Goal: Task Accomplishment & Management: Complete application form

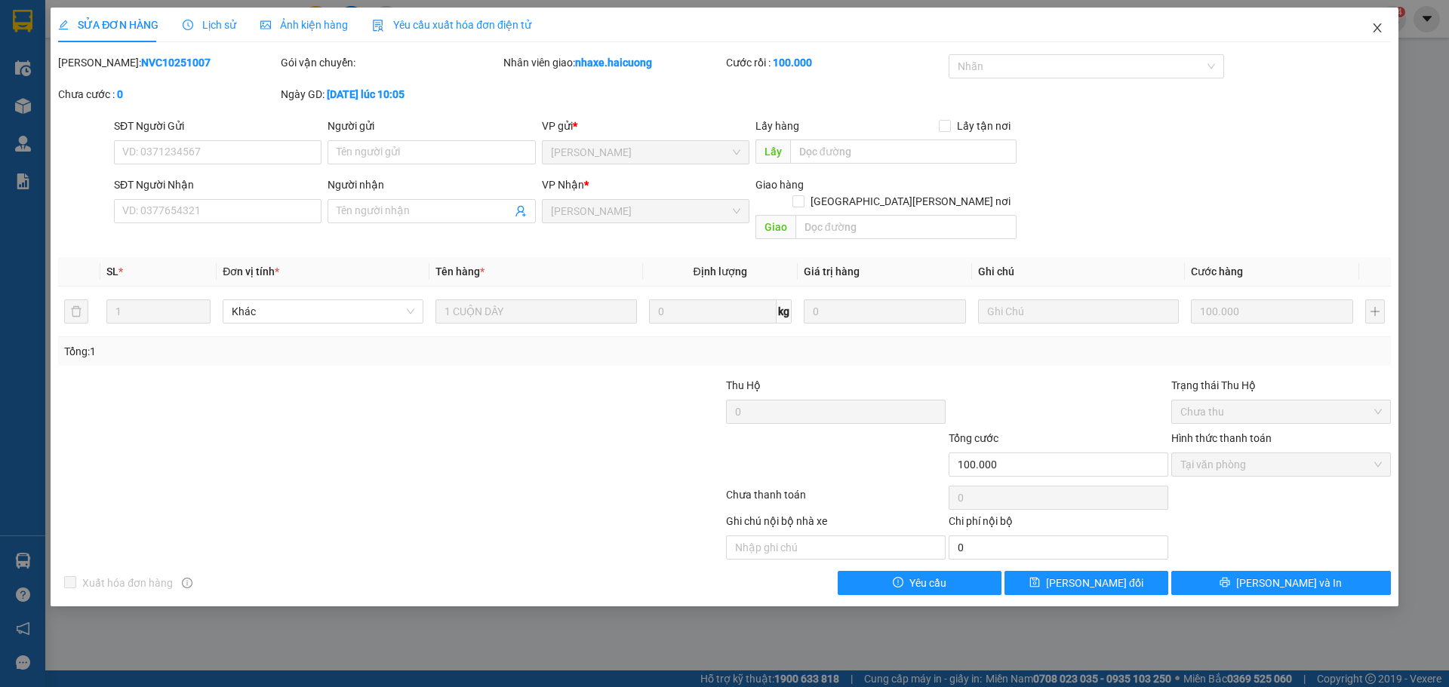
click at [1372, 26] on icon "close" at bounding box center [1377, 28] width 12 height 12
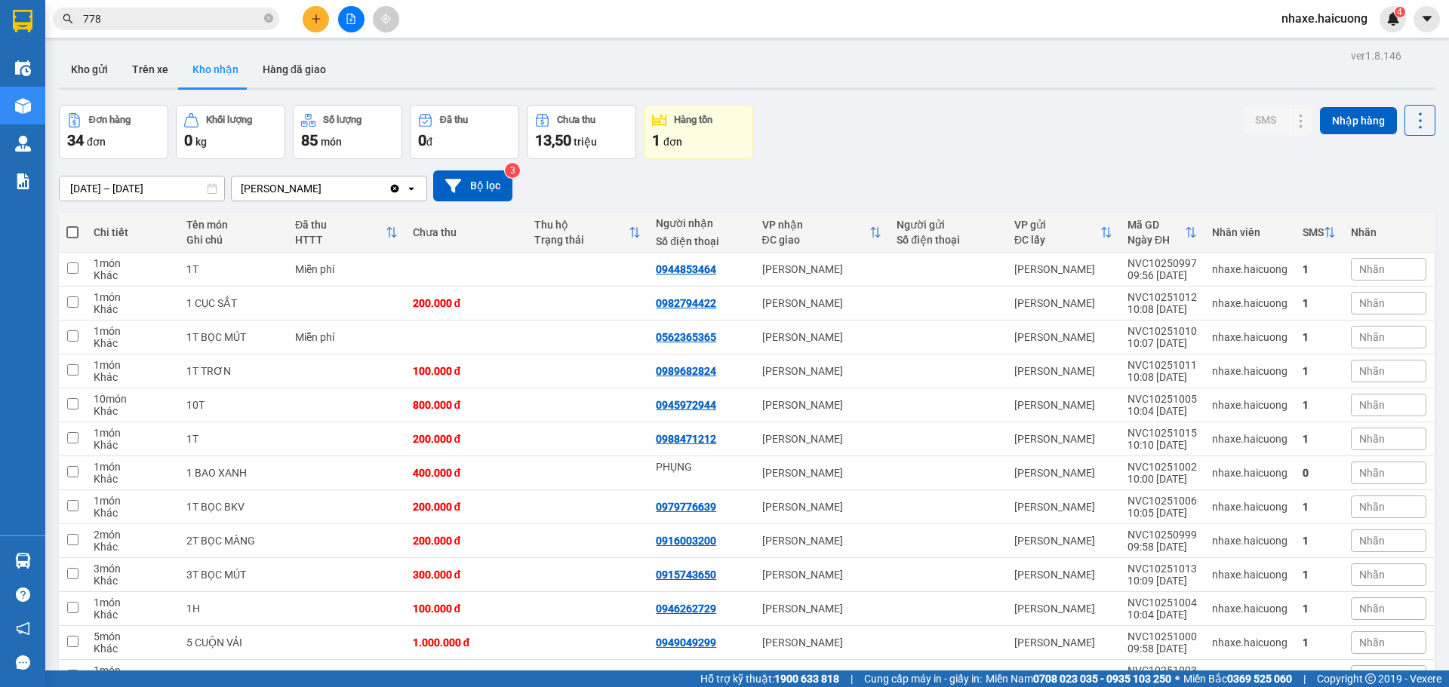
click at [197, 18] on input "778" at bounding box center [172, 19] width 178 height 17
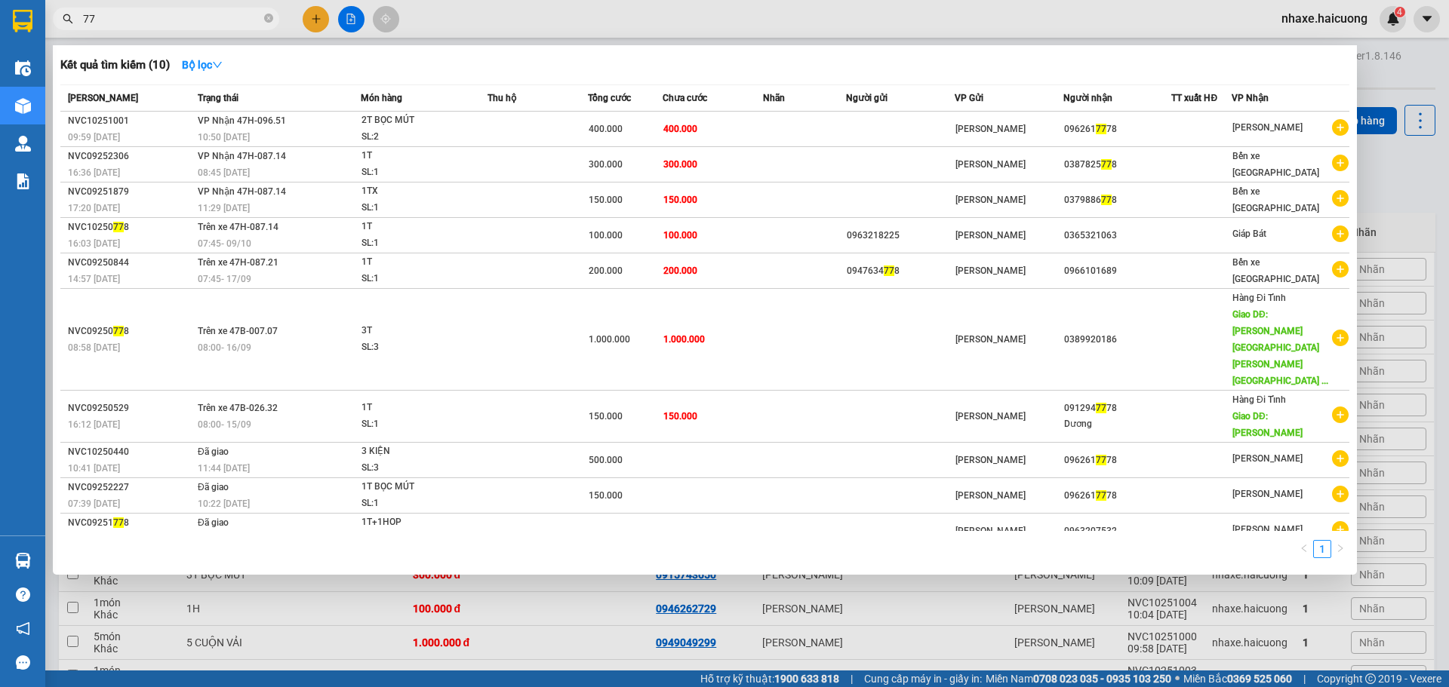
type input "7"
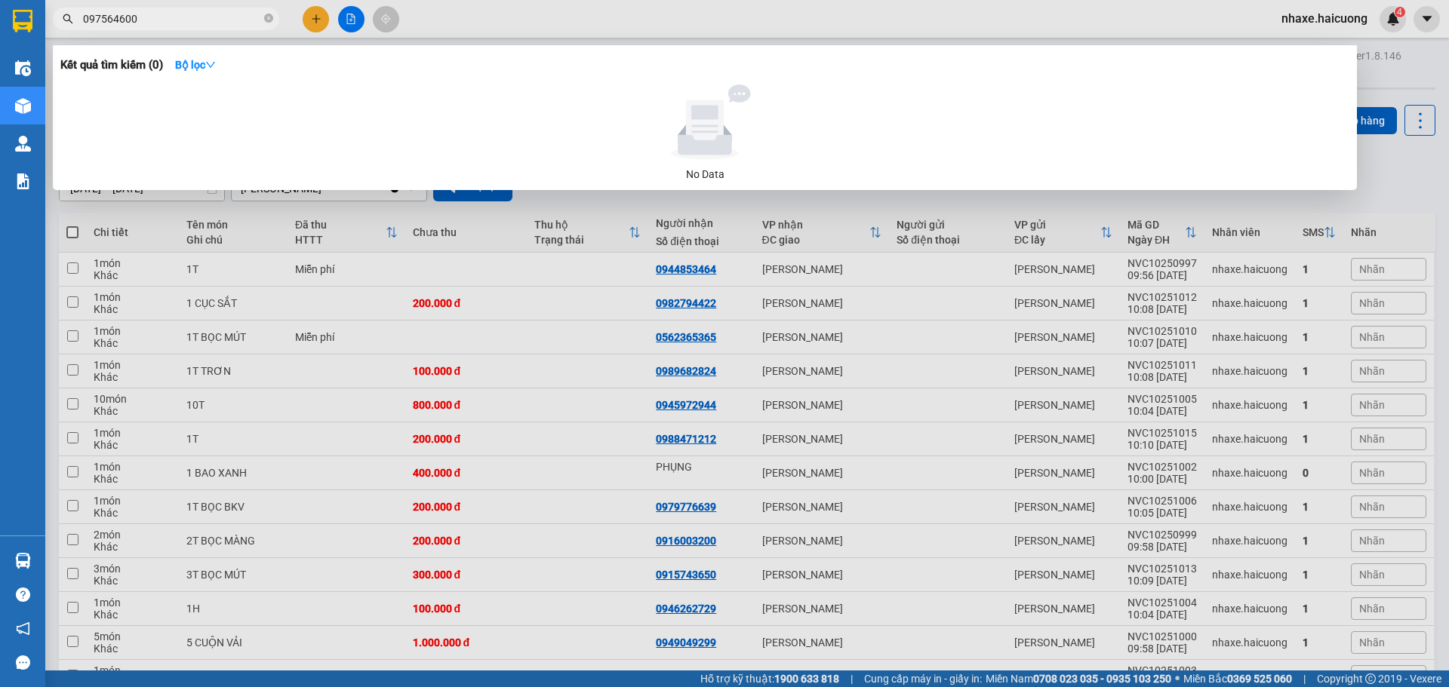
click at [109, 15] on input "097564600" at bounding box center [172, 19] width 178 height 17
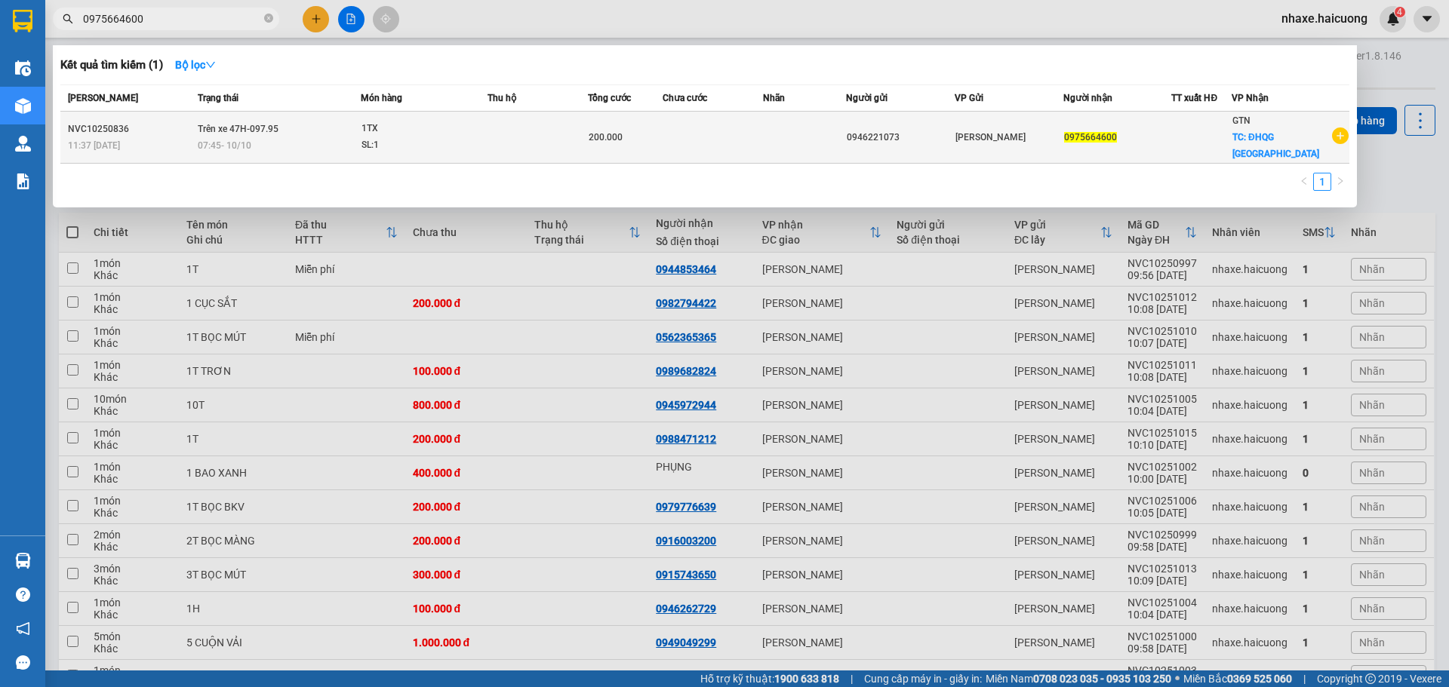
type input "0975664600"
click at [614, 132] on span "200.000" at bounding box center [606, 137] width 34 height 11
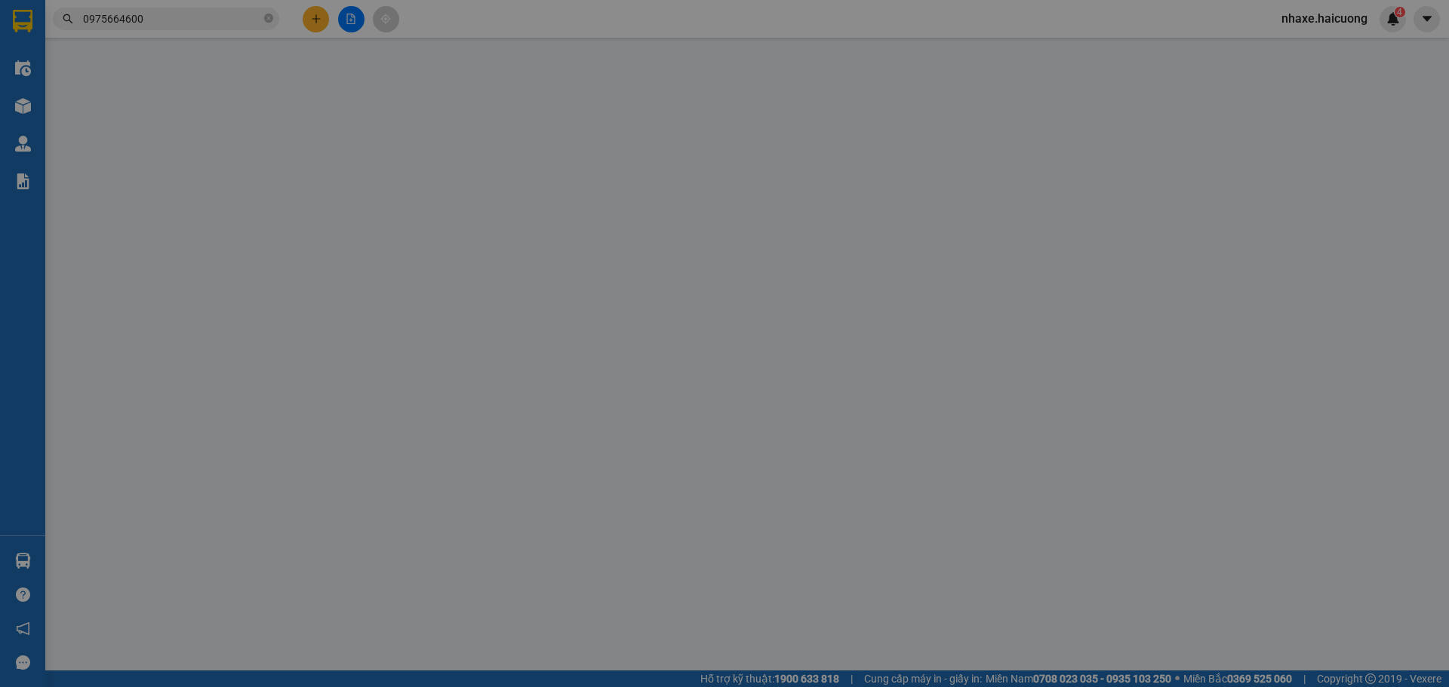
type input "0946221073"
type input "0975664600"
checkbox input "true"
type input "ĐHQG [GEOGRAPHIC_DATA]"
type input "200.000"
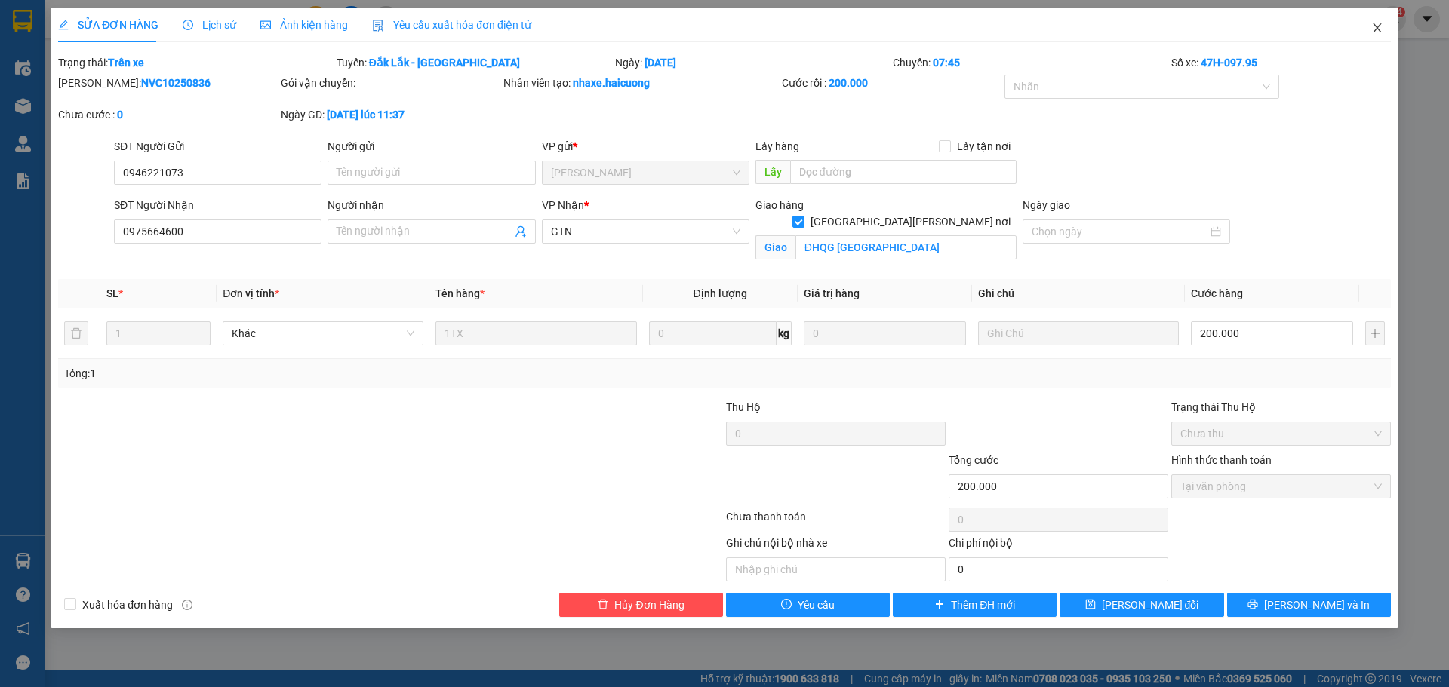
click at [1374, 30] on icon "close" at bounding box center [1377, 28] width 12 height 12
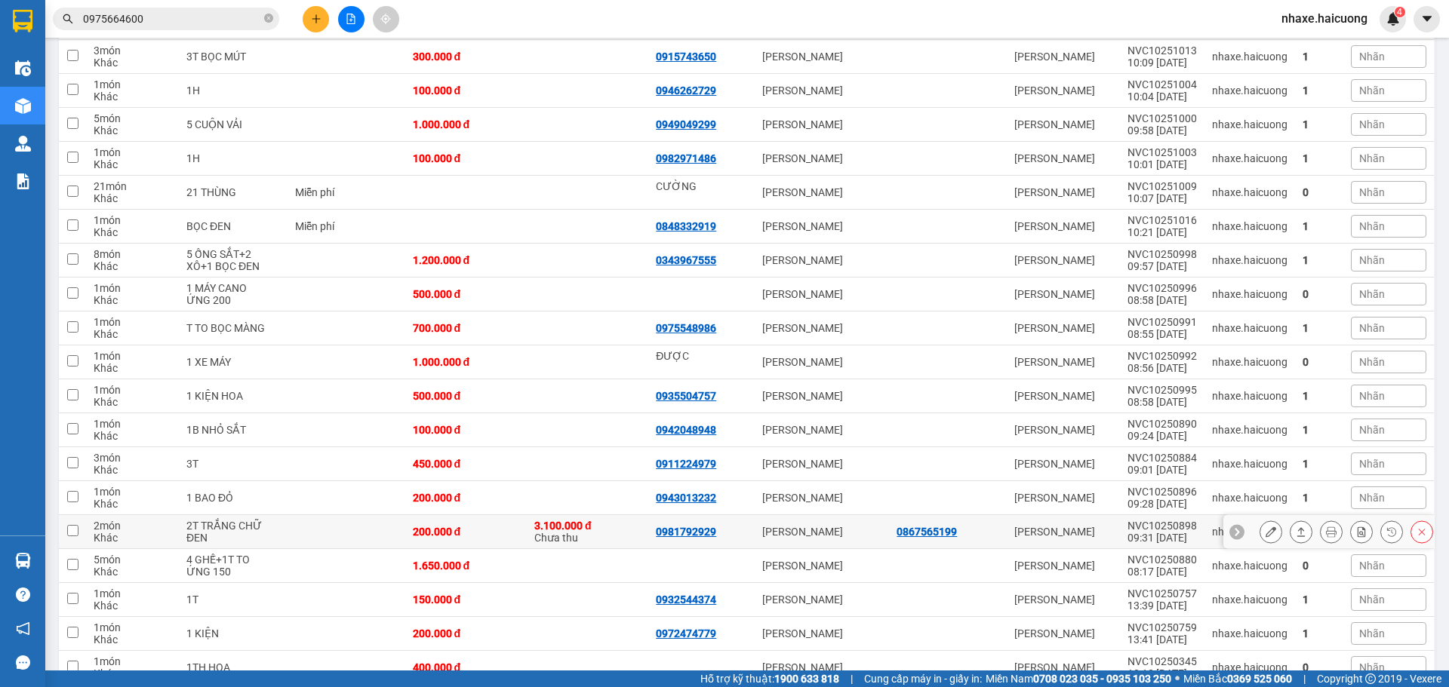
scroll to position [528, 0]
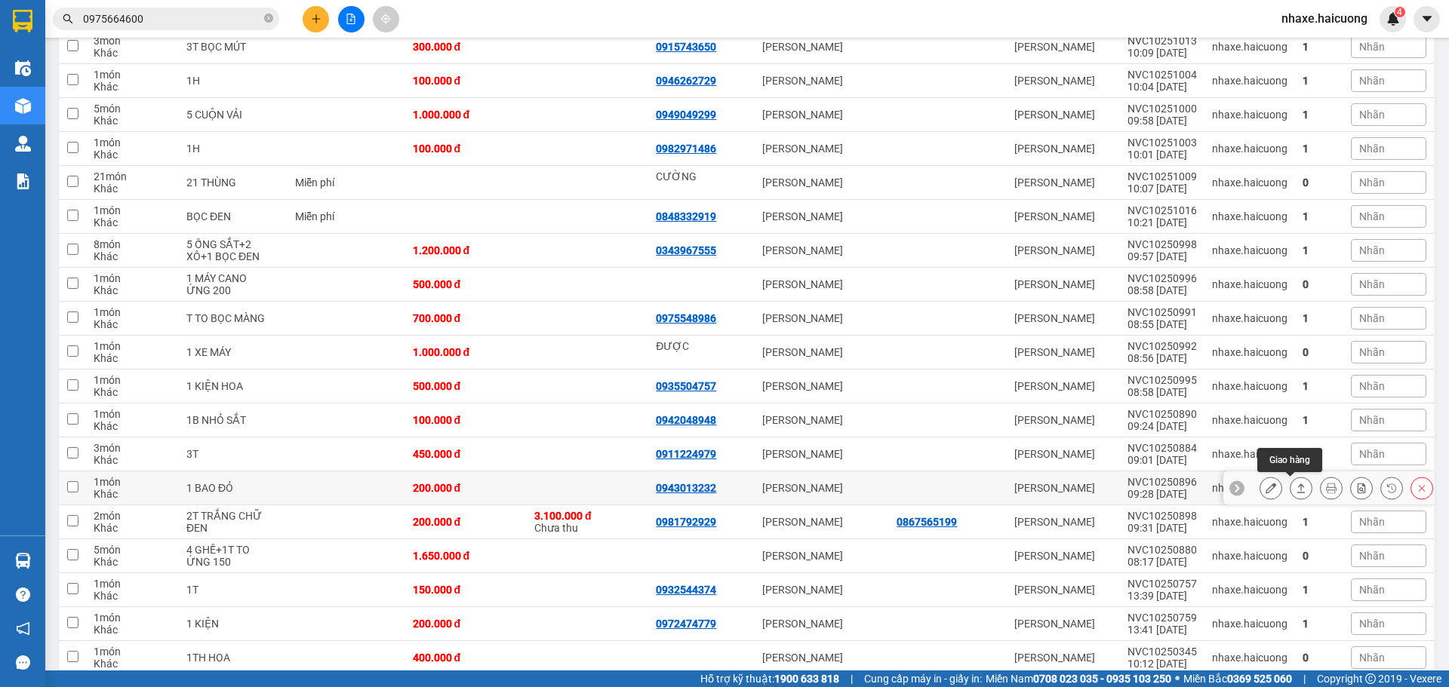
click at [1297, 490] on icon at bounding box center [1301, 488] width 8 height 9
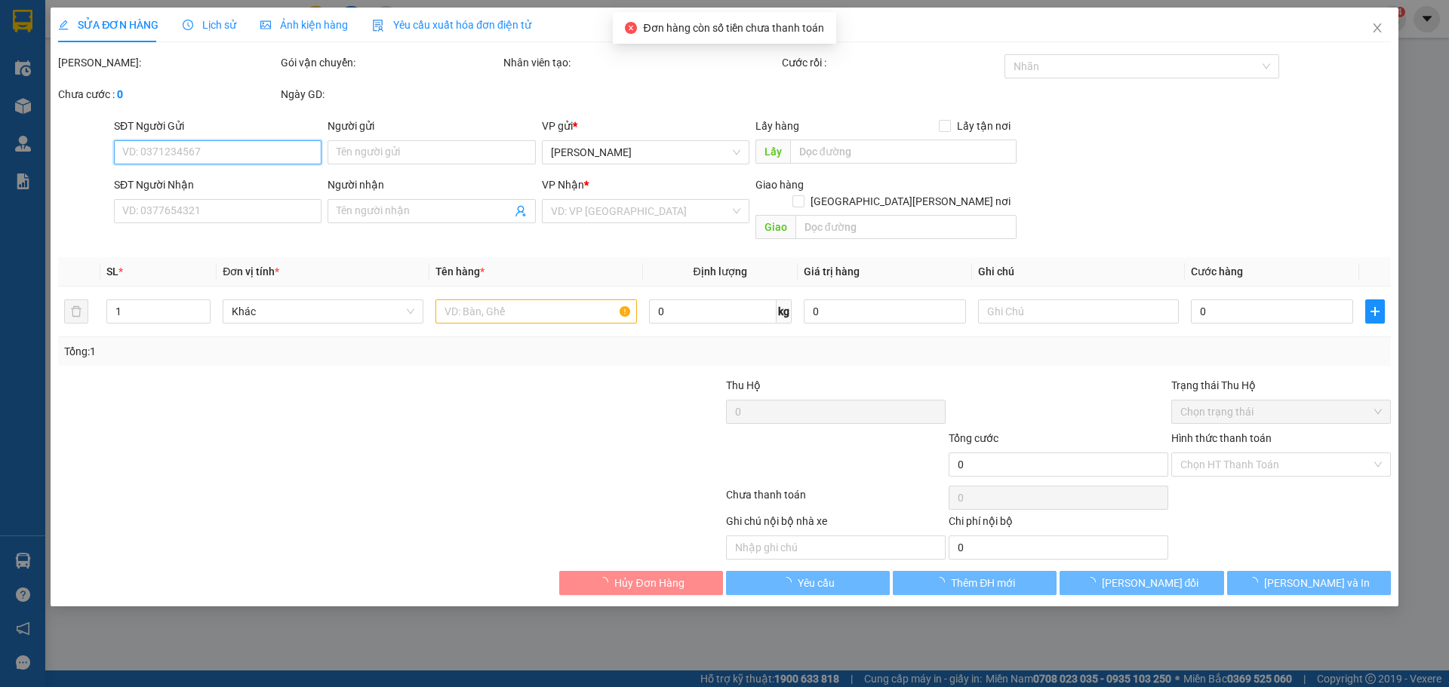
type input "0943013232"
type input "200.000"
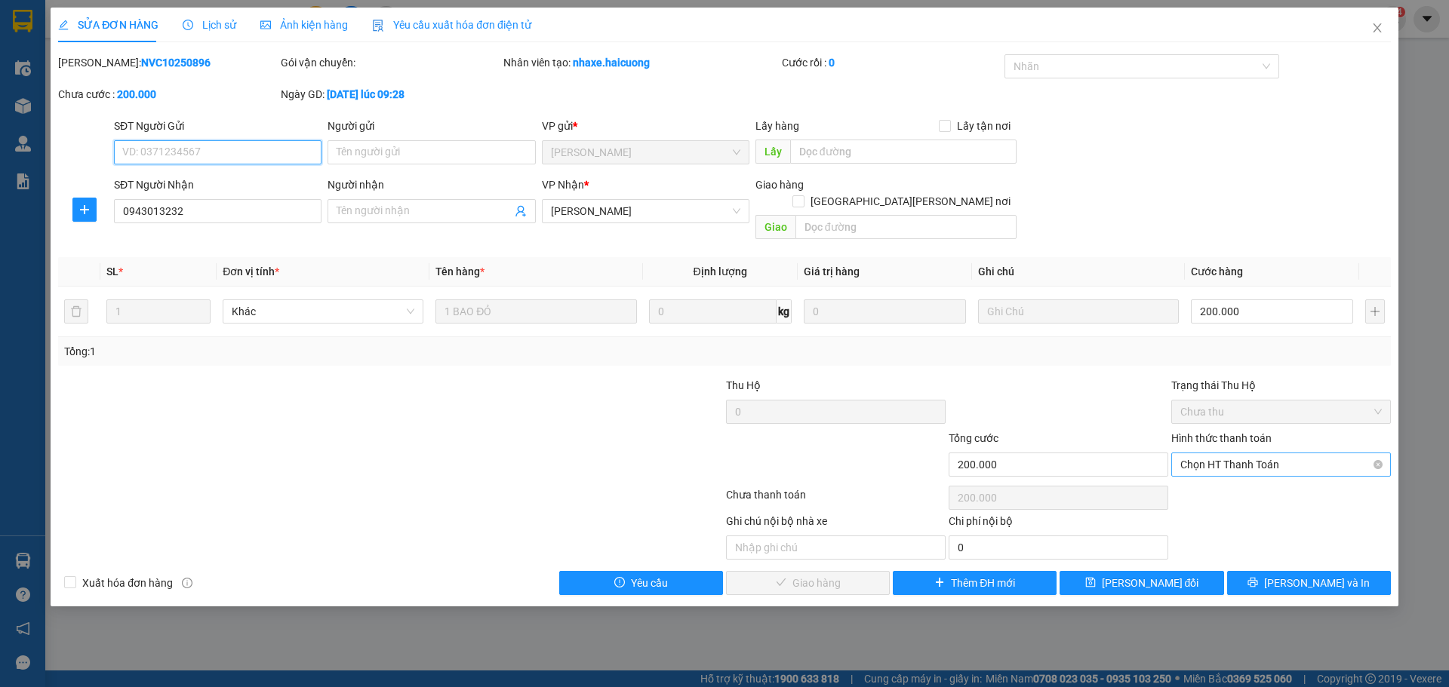
click at [1247, 454] on span "Chọn HT Thanh Toán" at bounding box center [1280, 465] width 201 height 23
click at [1238, 481] on div "Tại văn phòng" at bounding box center [1280, 478] width 201 height 17
type input "0"
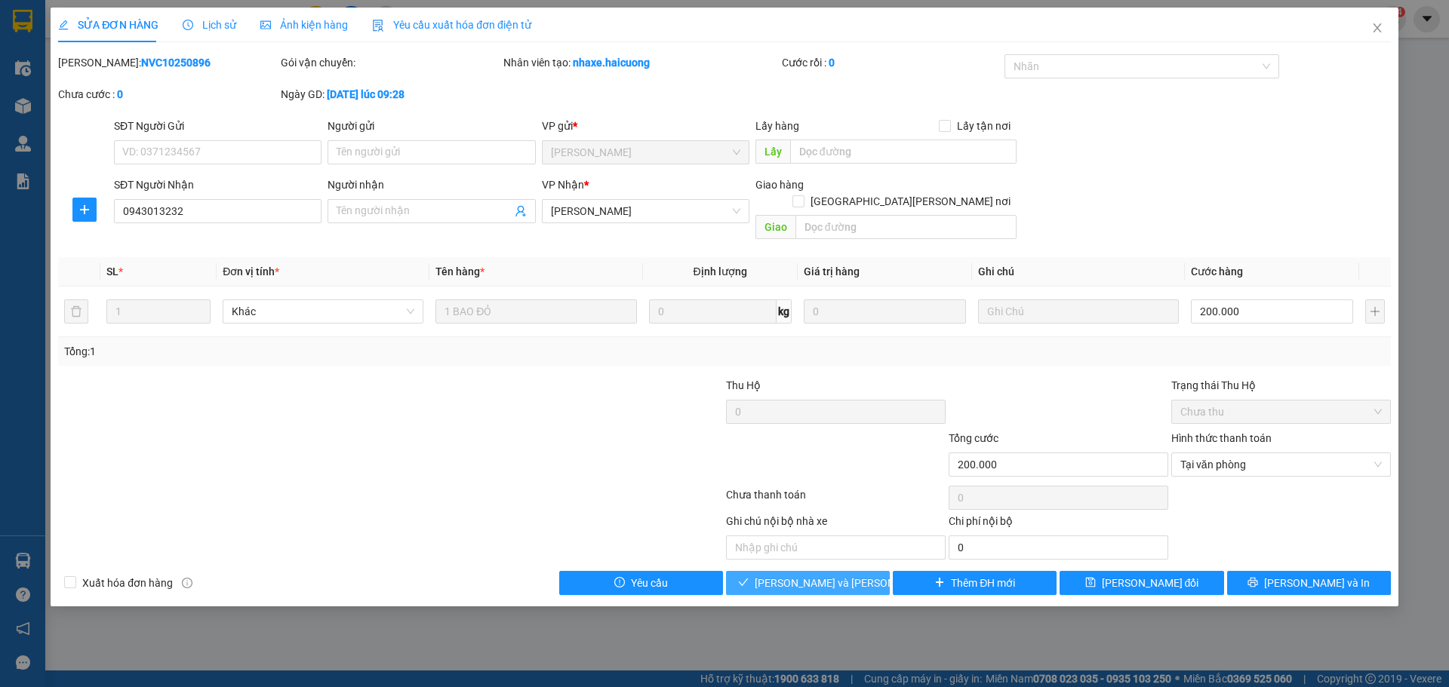
click at [826, 575] on span "[PERSON_NAME] và [PERSON_NAME] hàng" at bounding box center [857, 583] width 204 height 17
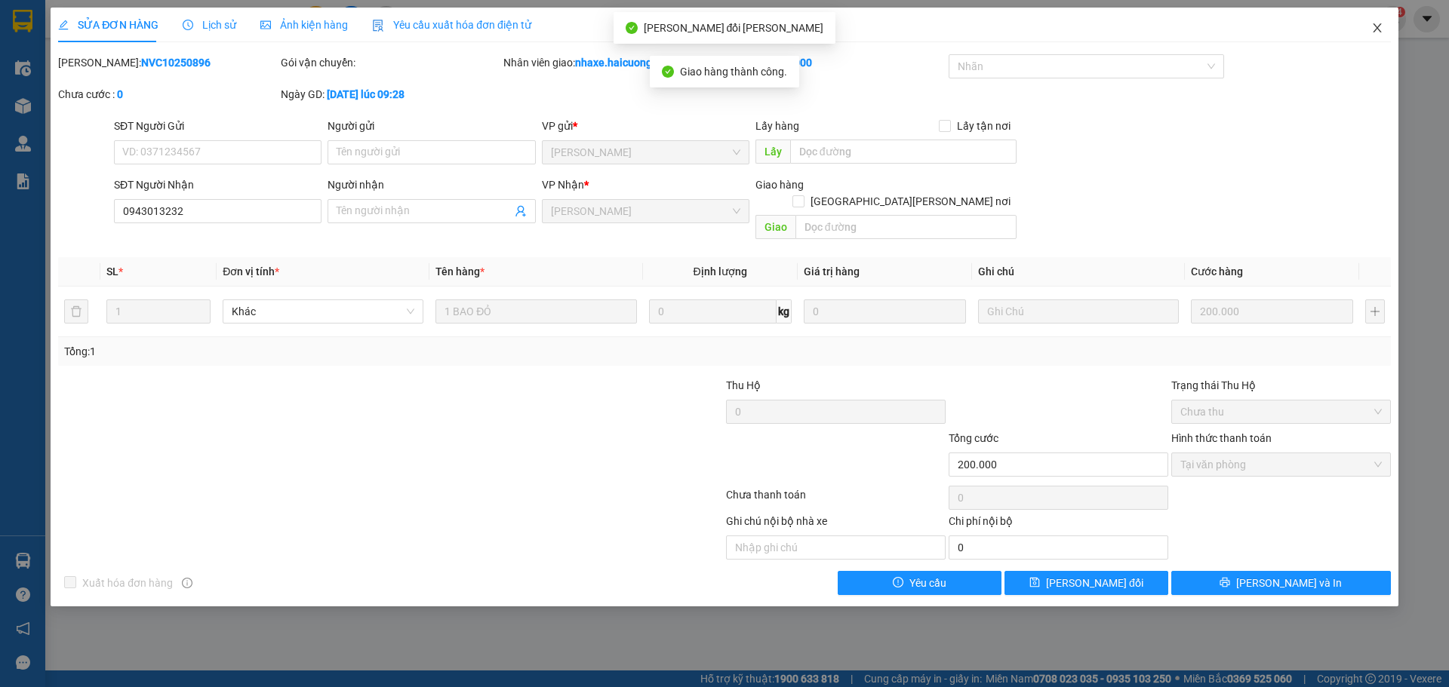
click at [1373, 28] on icon "close" at bounding box center [1377, 28] width 12 height 12
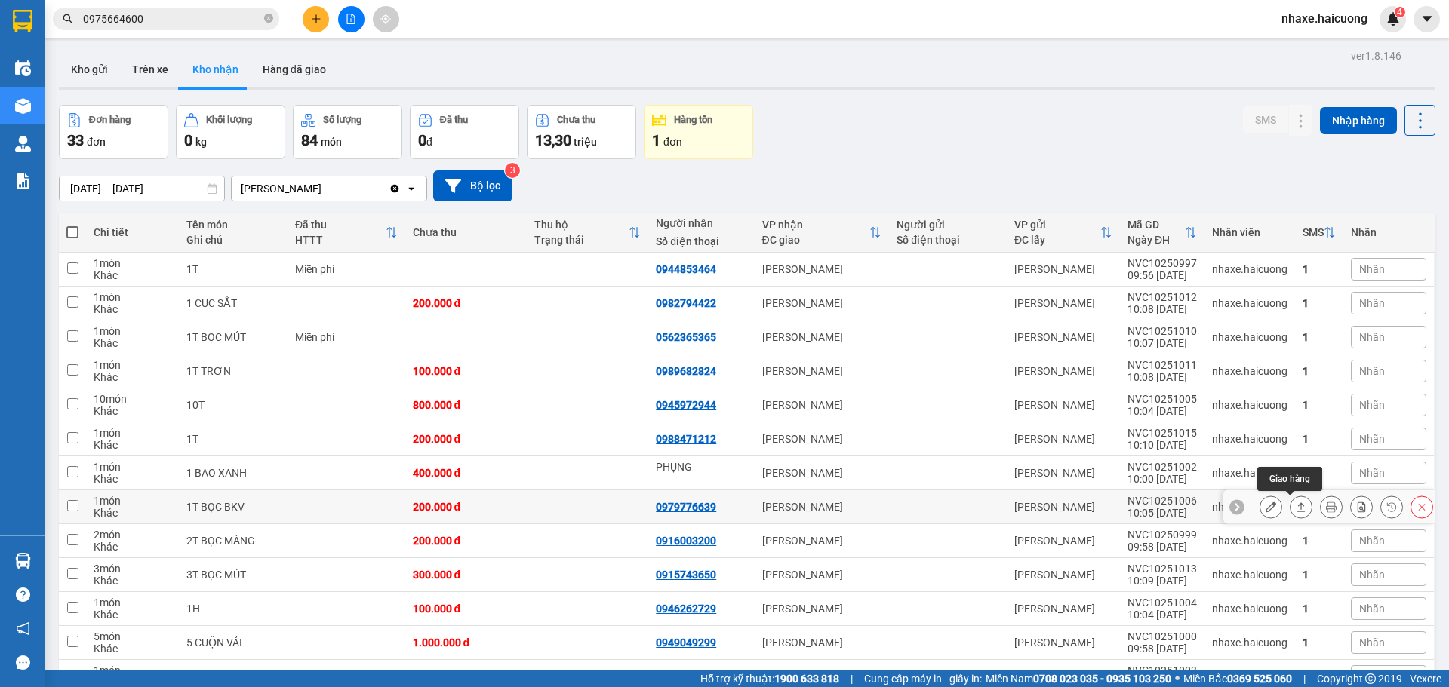
click at [1296, 506] on icon at bounding box center [1301, 507] width 11 height 11
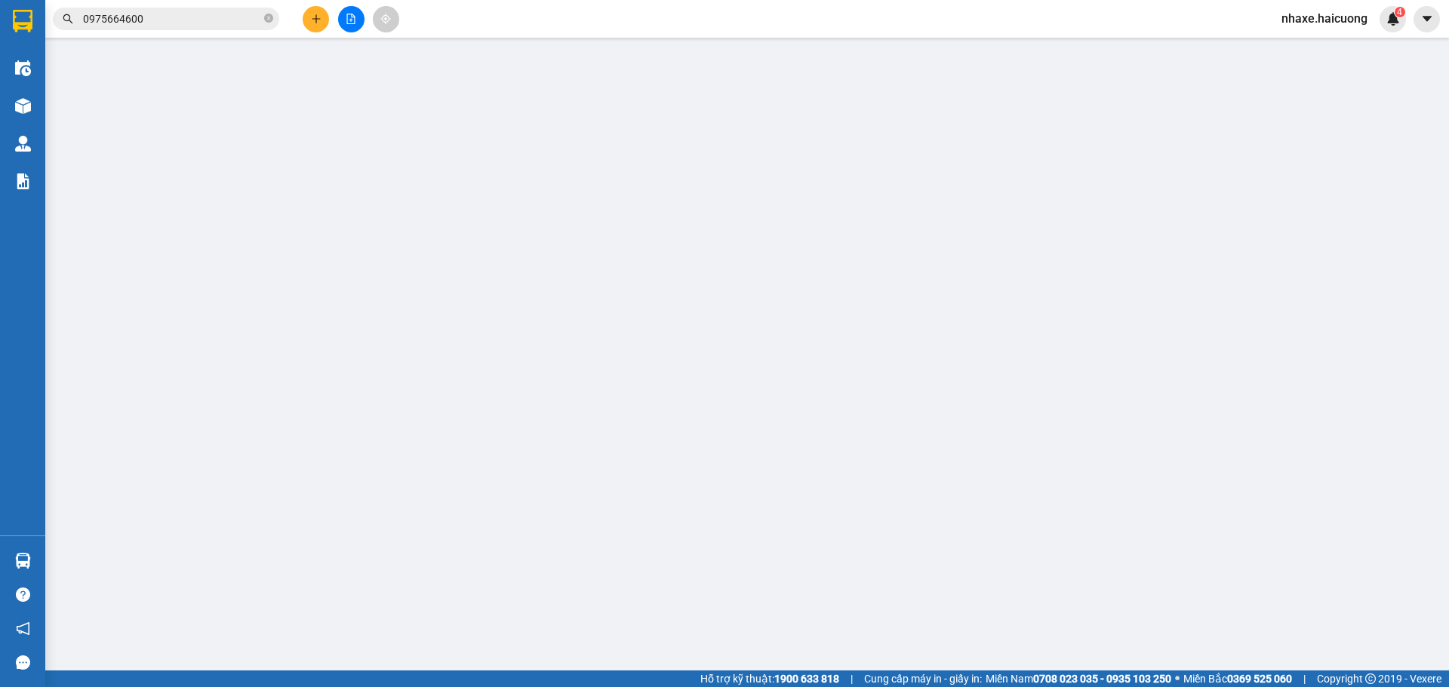
type input "0979776639"
type input "200.000"
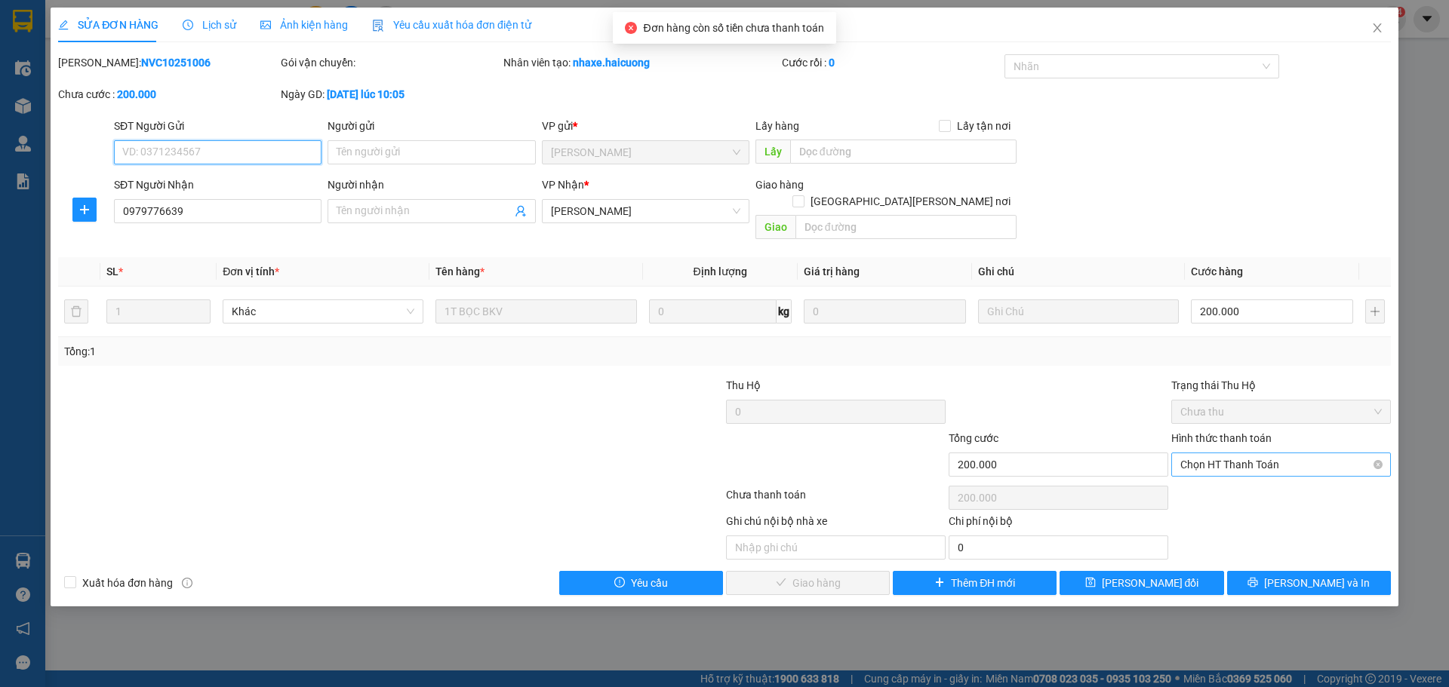
click at [1255, 454] on span "Chọn HT Thanh Toán" at bounding box center [1280, 465] width 201 height 23
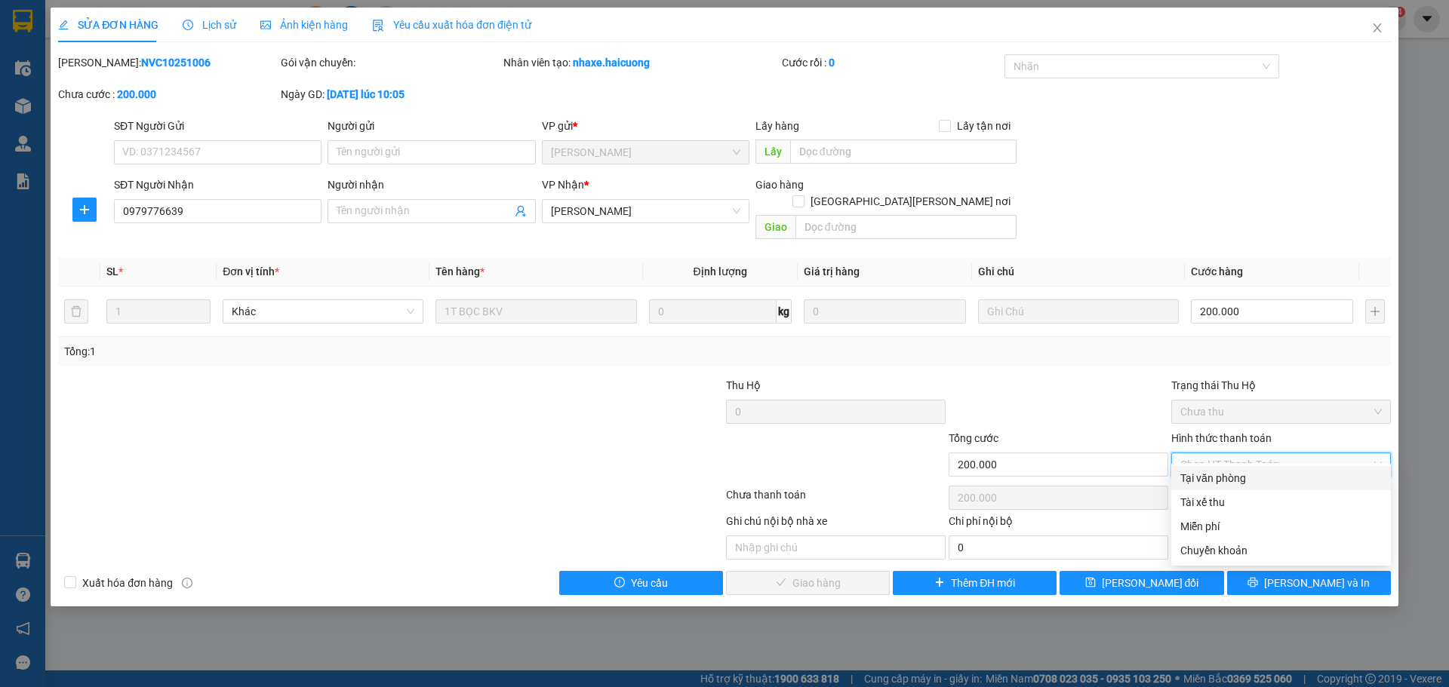
click at [1219, 481] on div "Tại văn phòng" at bounding box center [1280, 478] width 201 height 17
type input "0"
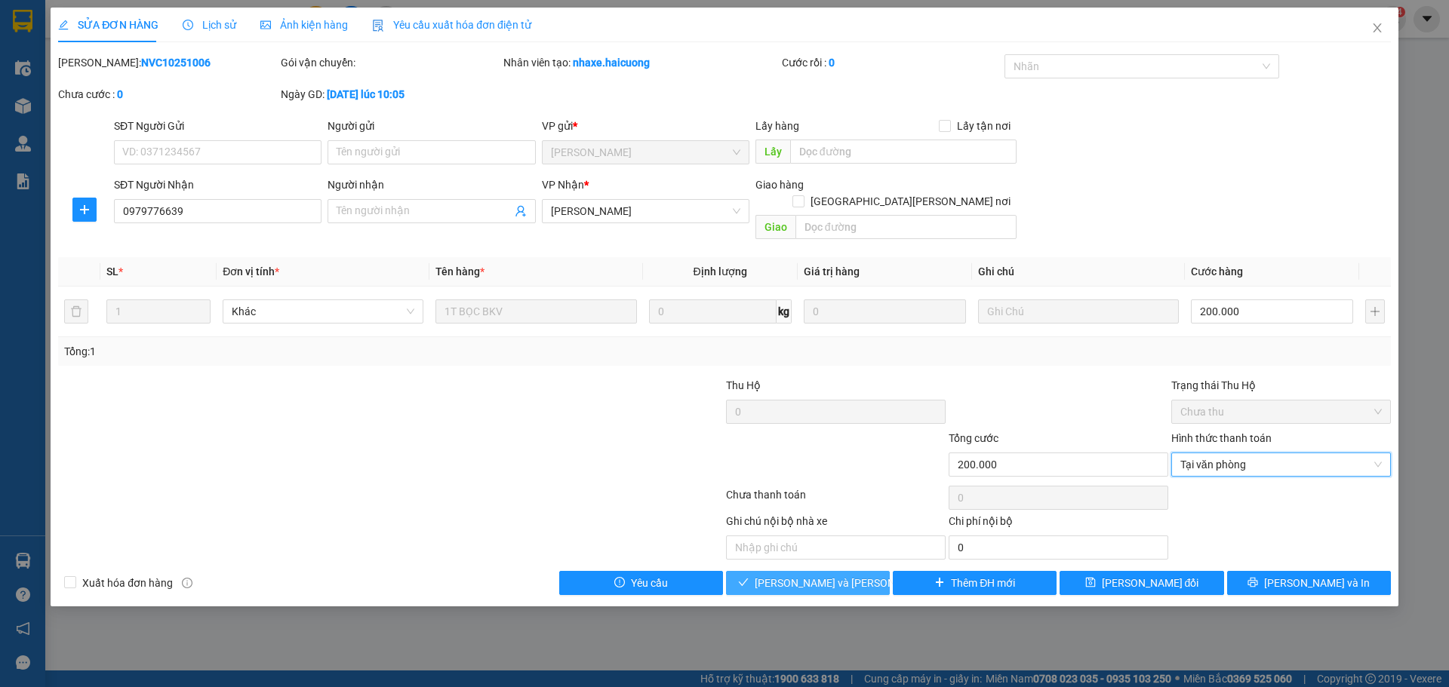
click at [805, 575] on span "[PERSON_NAME] và [PERSON_NAME] hàng" at bounding box center [857, 583] width 204 height 17
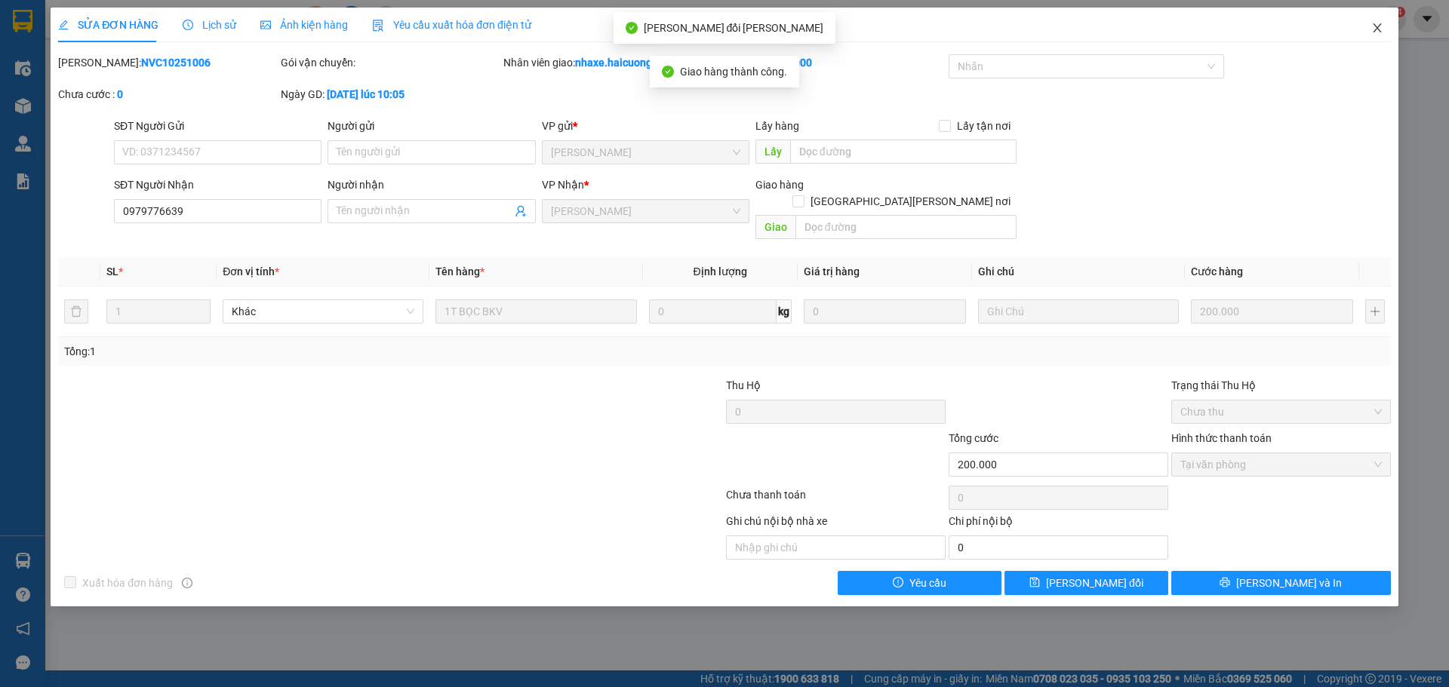
click at [1376, 30] on icon "close" at bounding box center [1377, 27] width 8 height 9
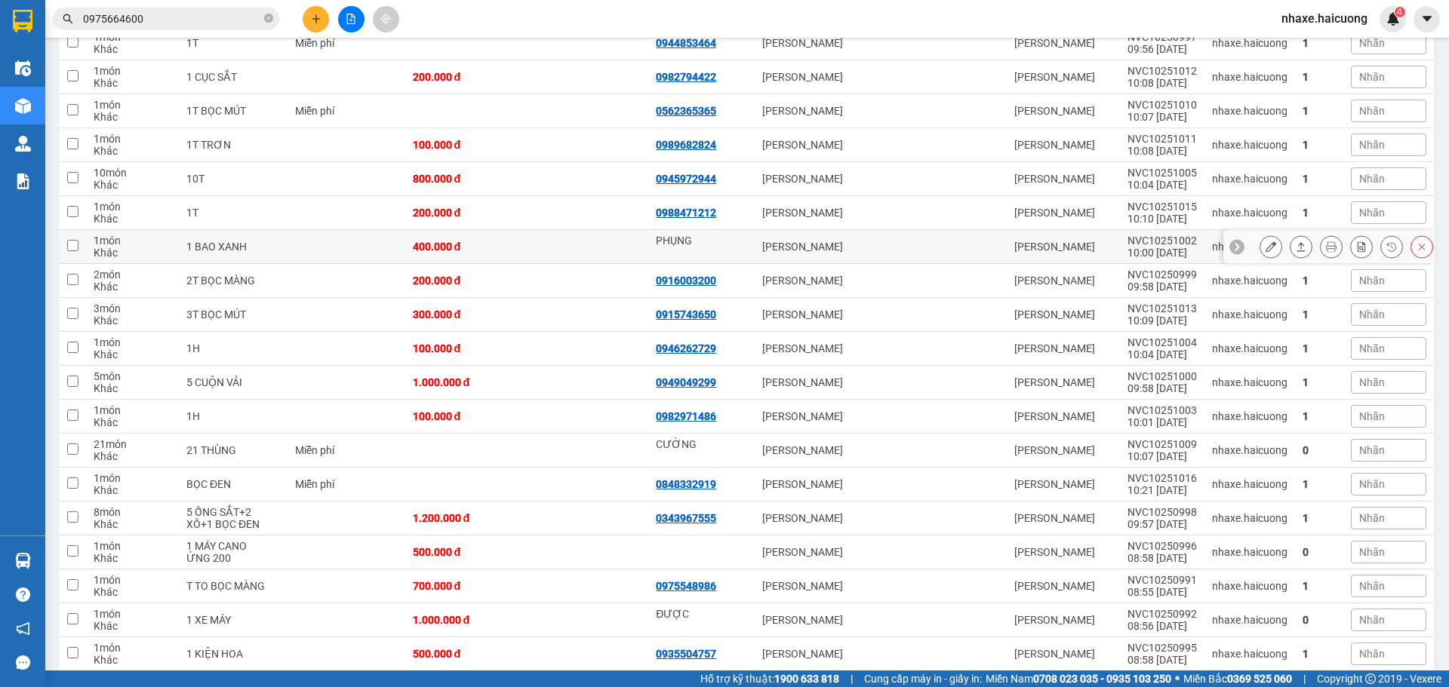
scroll to position [302, 0]
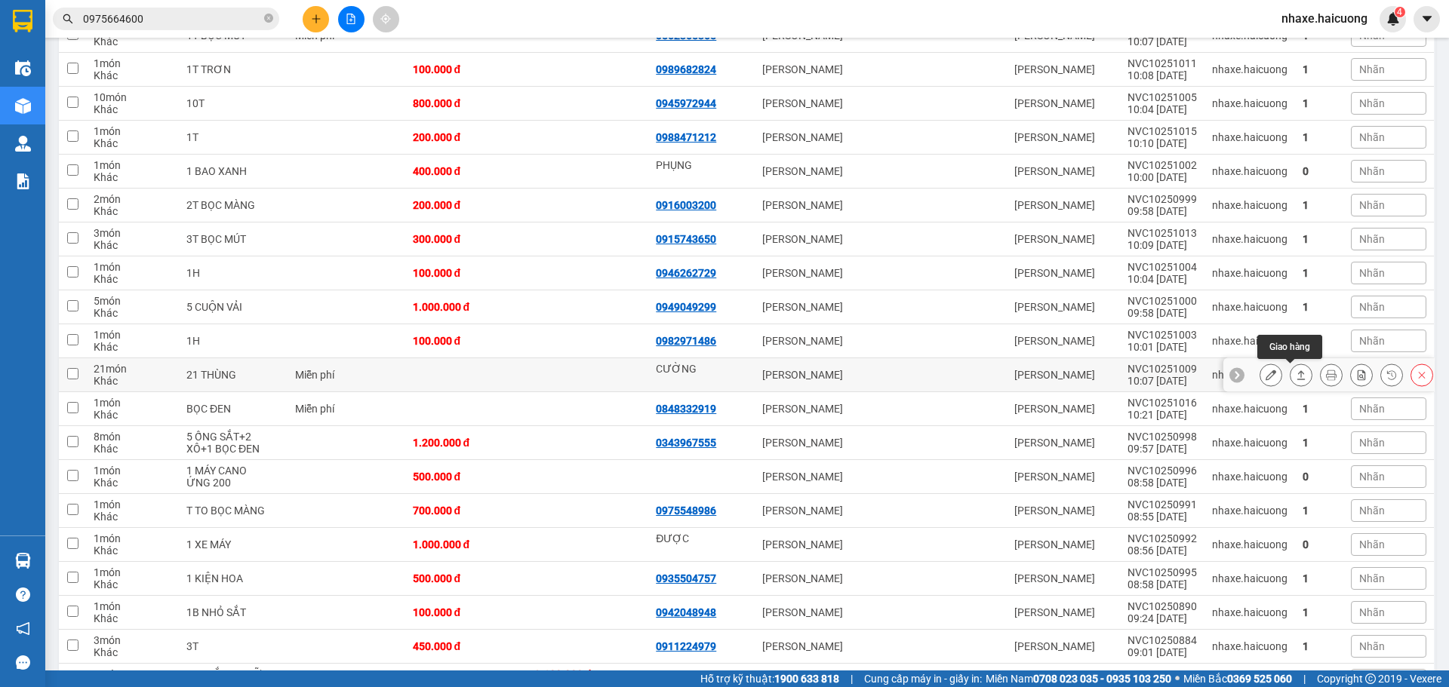
click at [1296, 371] on icon at bounding box center [1301, 375] width 11 height 11
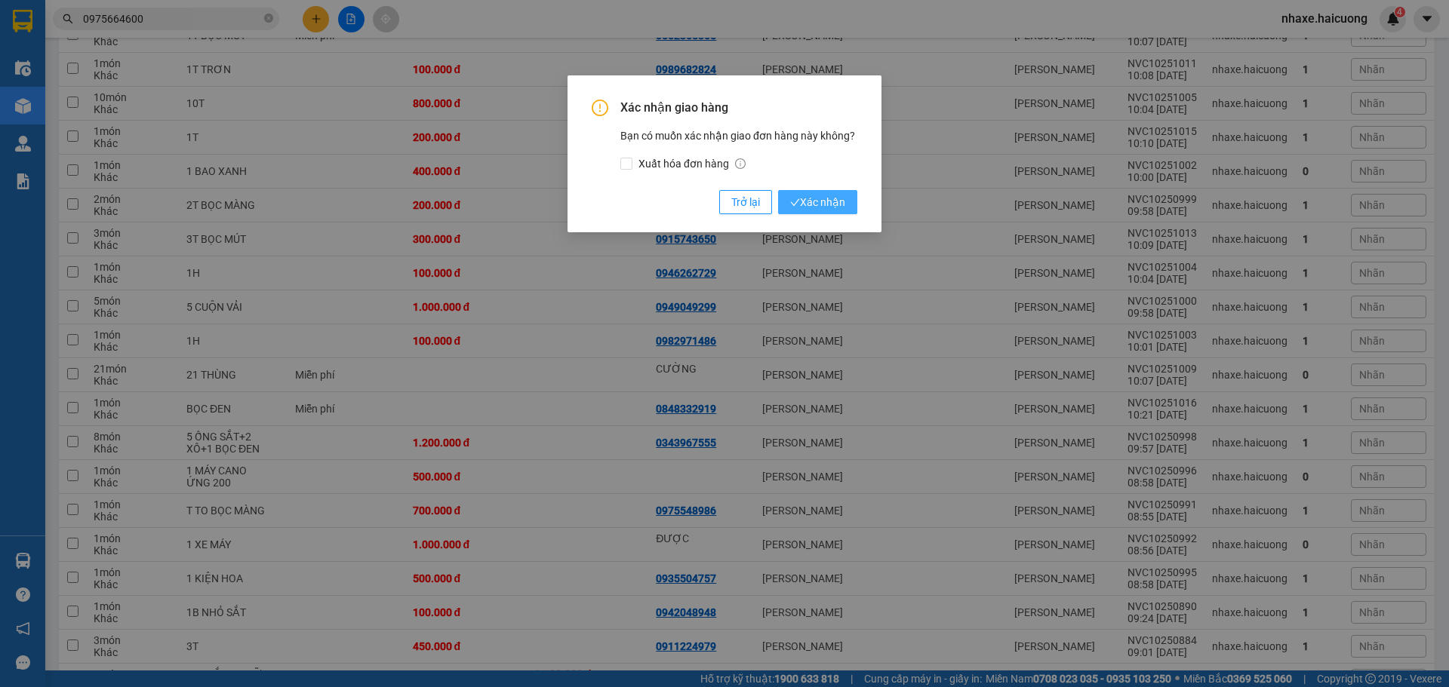
click at [809, 201] on span "Xác nhận" at bounding box center [817, 202] width 55 height 17
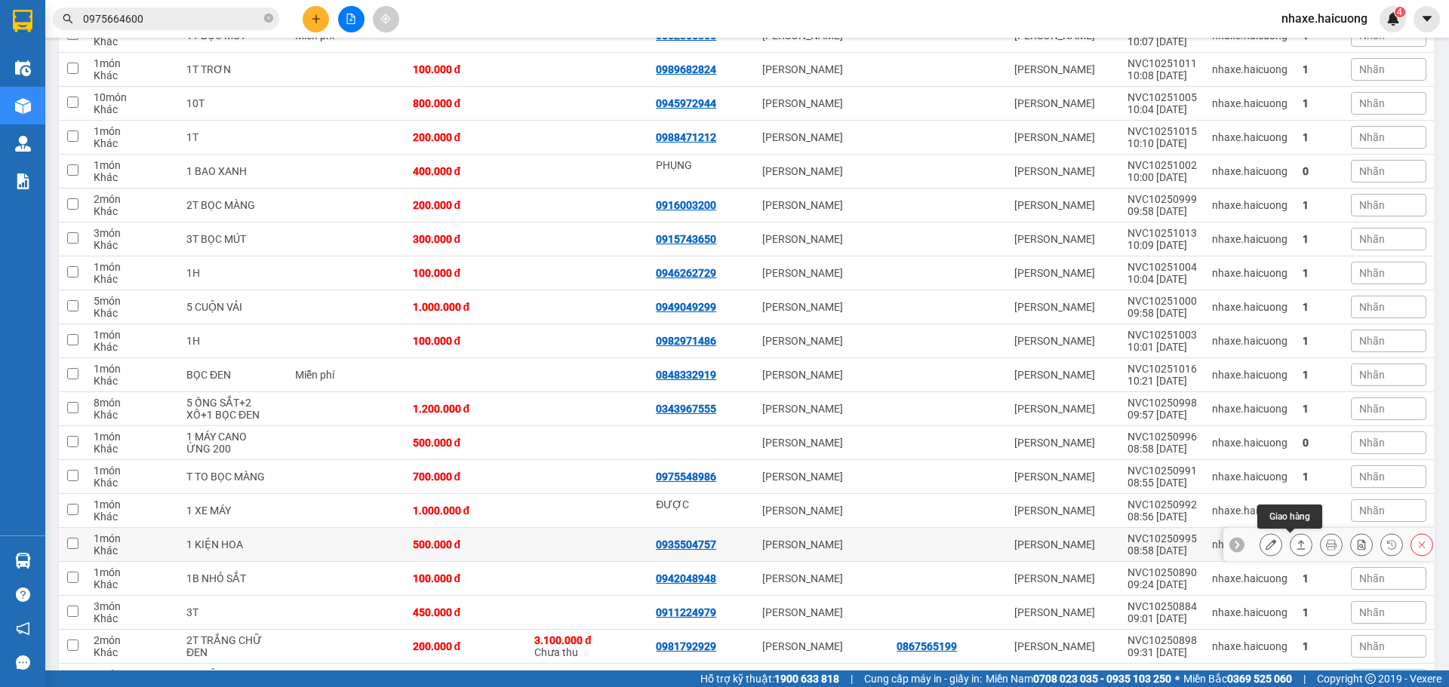
click at [1296, 543] on icon at bounding box center [1301, 545] width 11 height 11
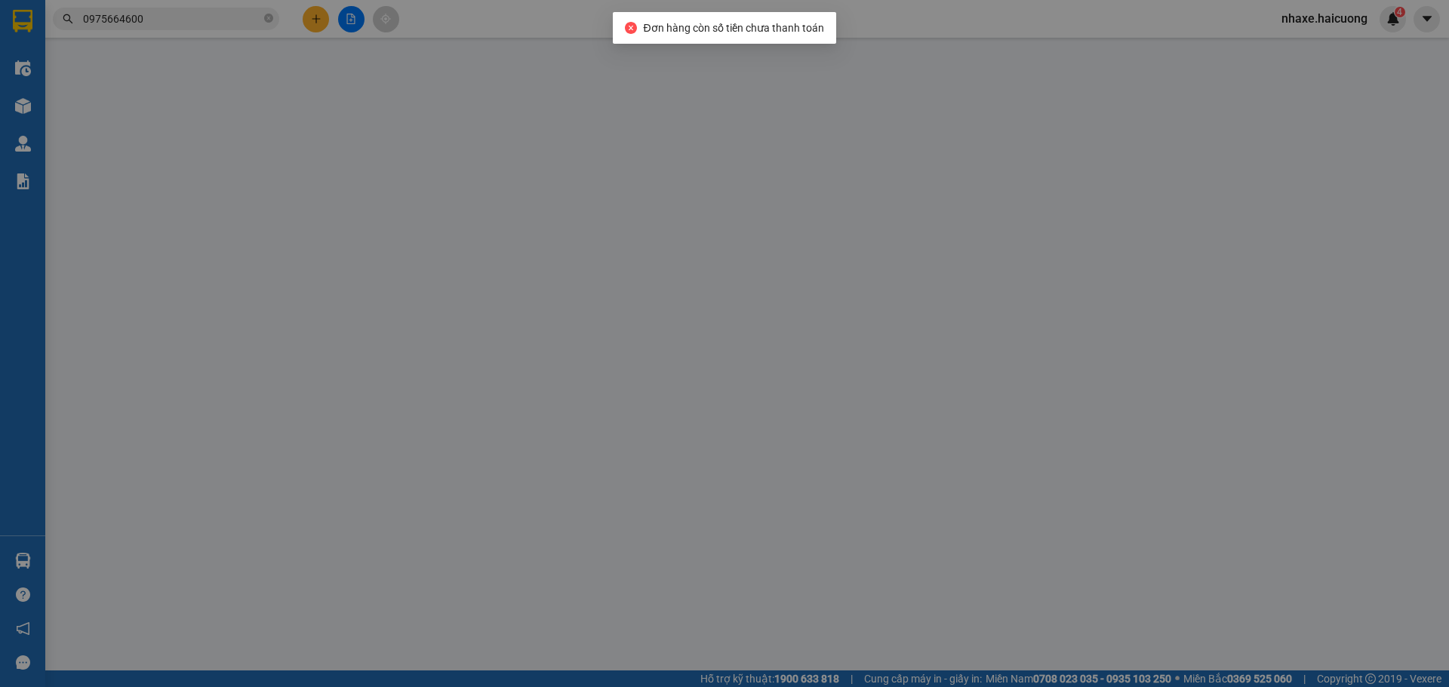
type input "0935504757"
type input "500.000"
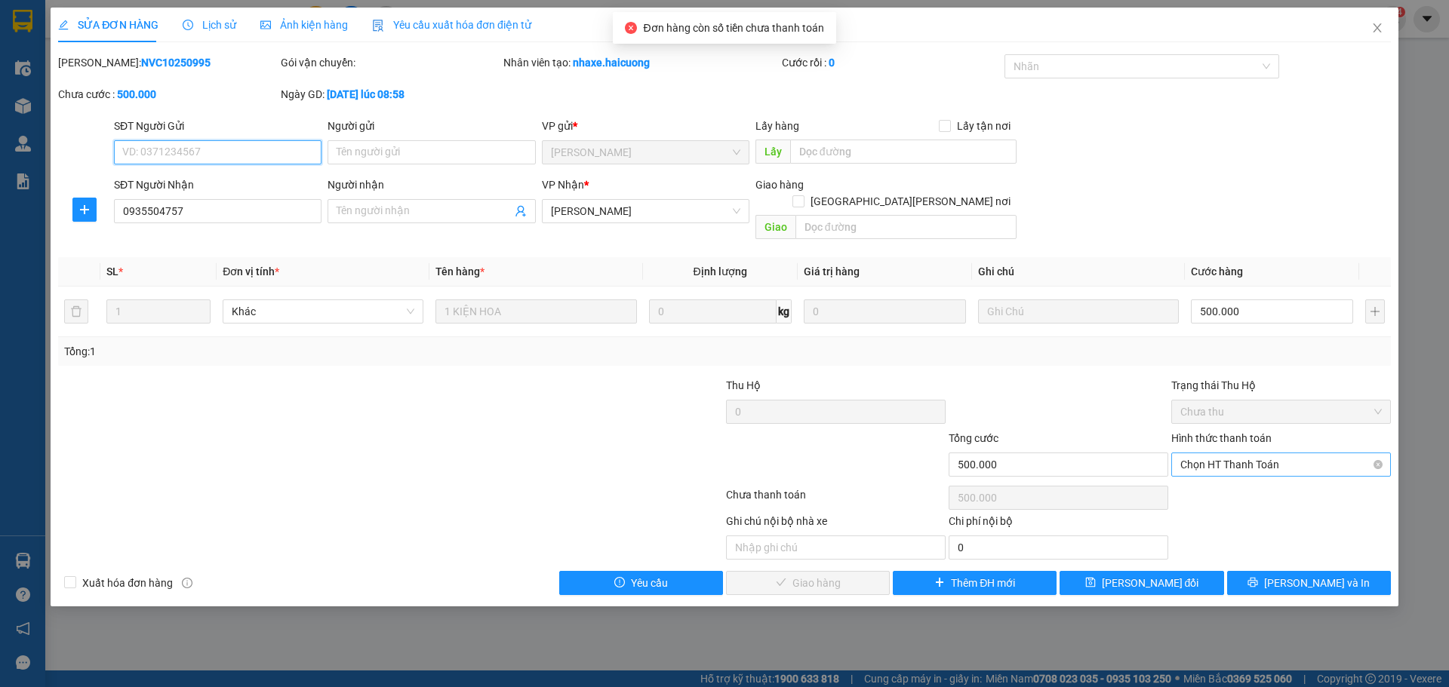
click at [1272, 454] on span "Chọn HT Thanh Toán" at bounding box center [1280, 465] width 201 height 23
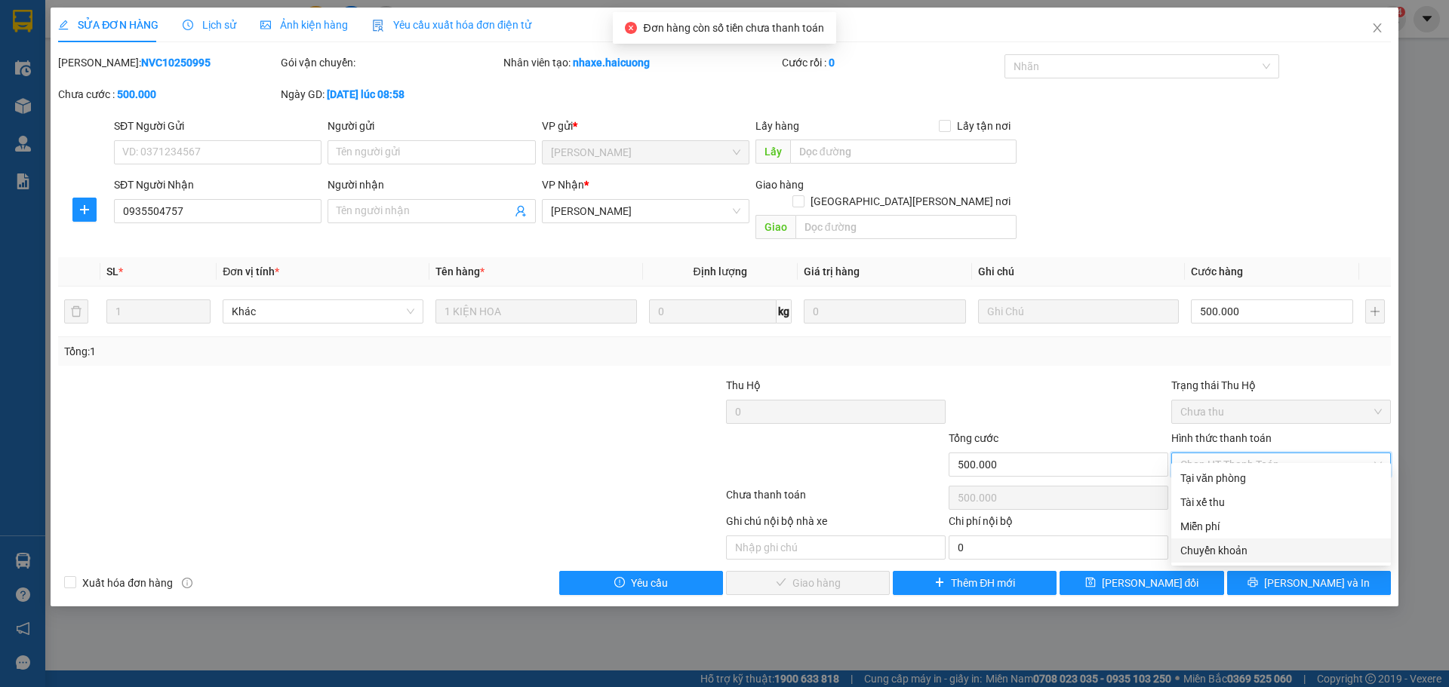
click at [1232, 544] on div "Chuyển khoản" at bounding box center [1280, 551] width 201 height 17
type input "0"
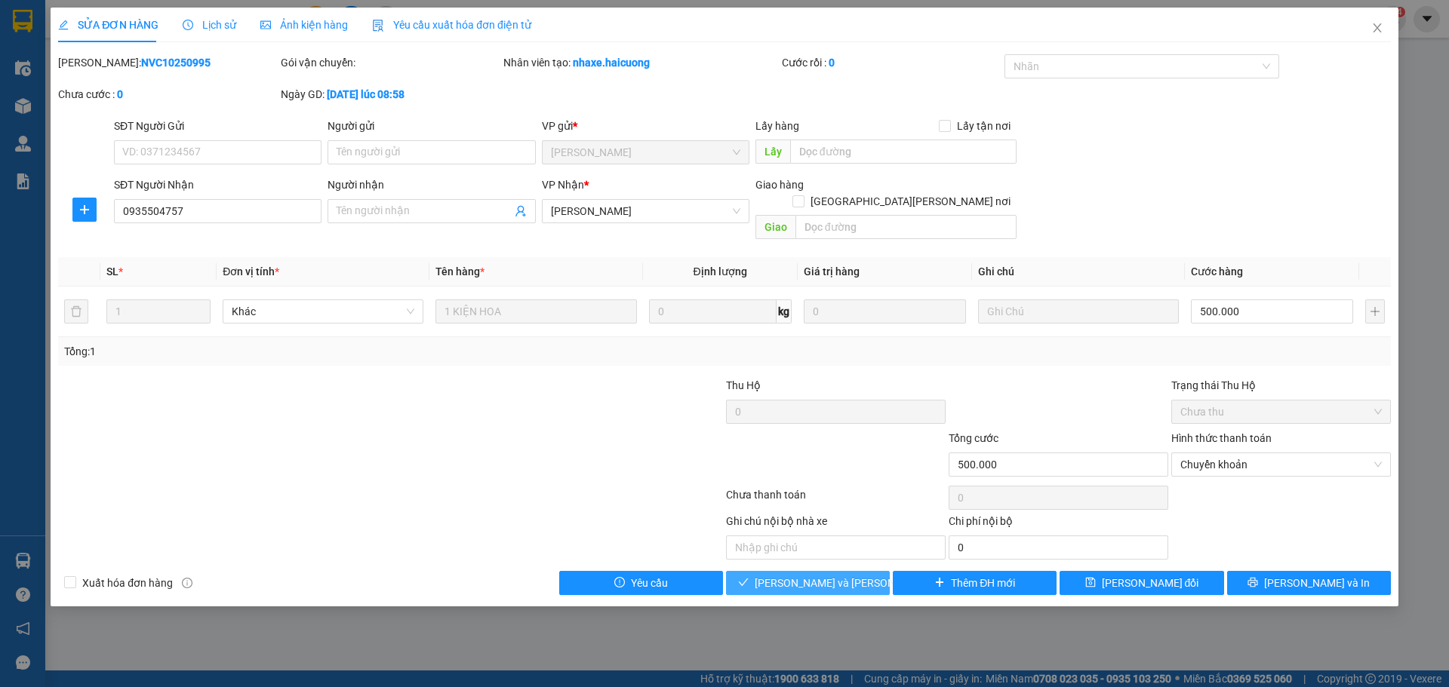
click at [829, 575] on span "[PERSON_NAME] và [PERSON_NAME] hàng" at bounding box center [857, 583] width 204 height 17
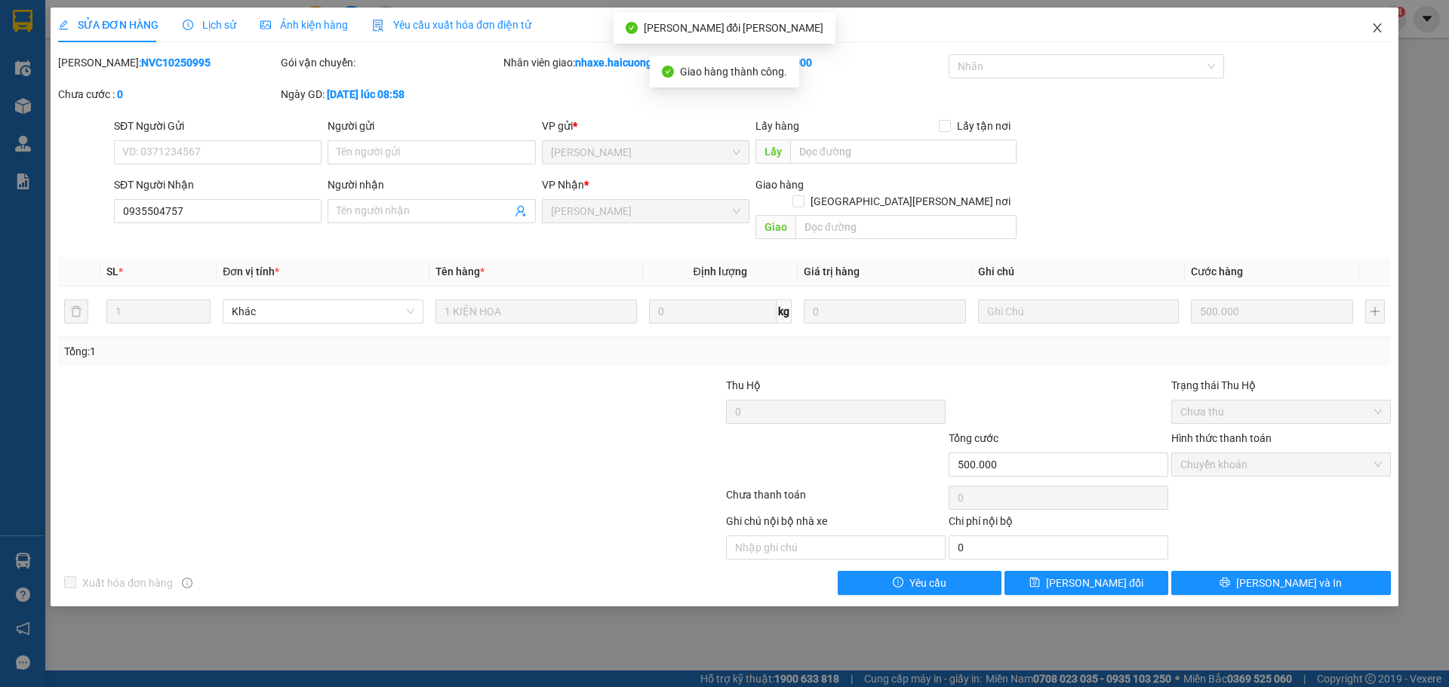
click at [1375, 29] on icon "close" at bounding box center [1377, 28] width 12 height 12
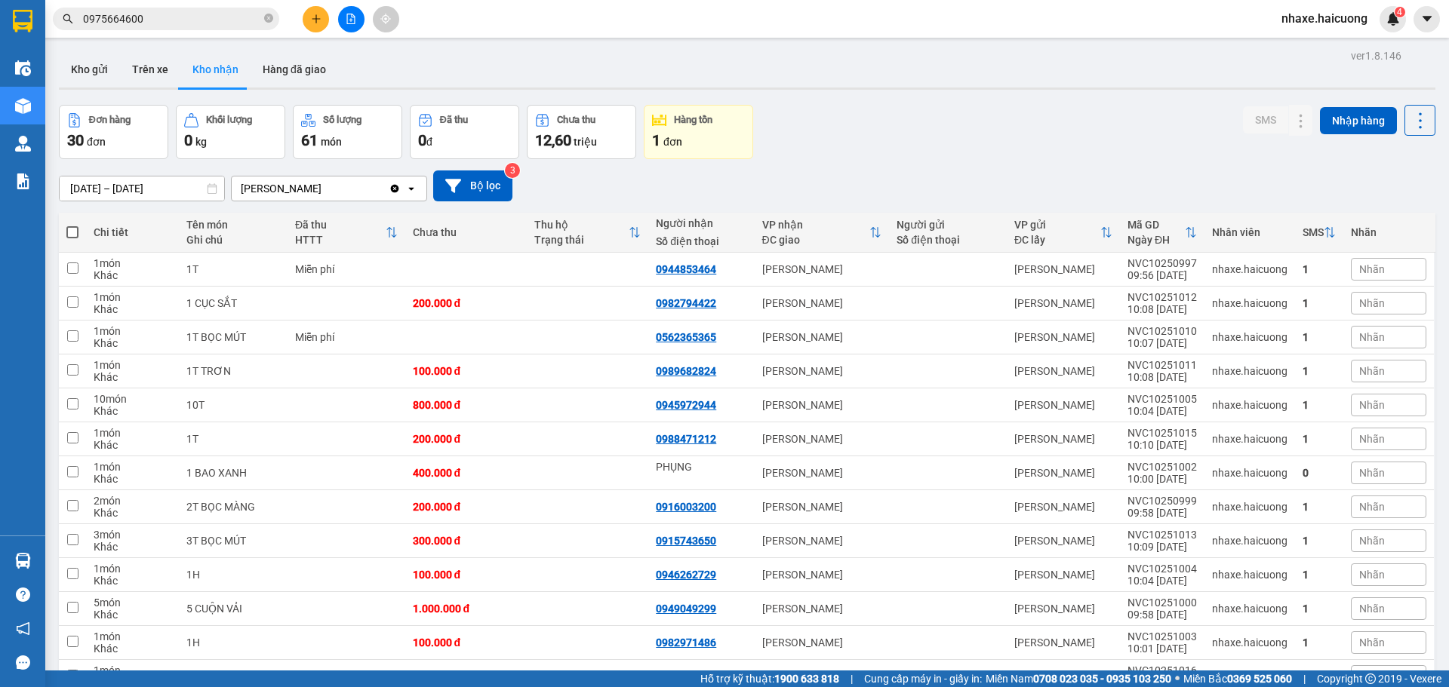
click at [263, 14] on span "0975664600" at bounding box center [166, 19] width 226 height 23
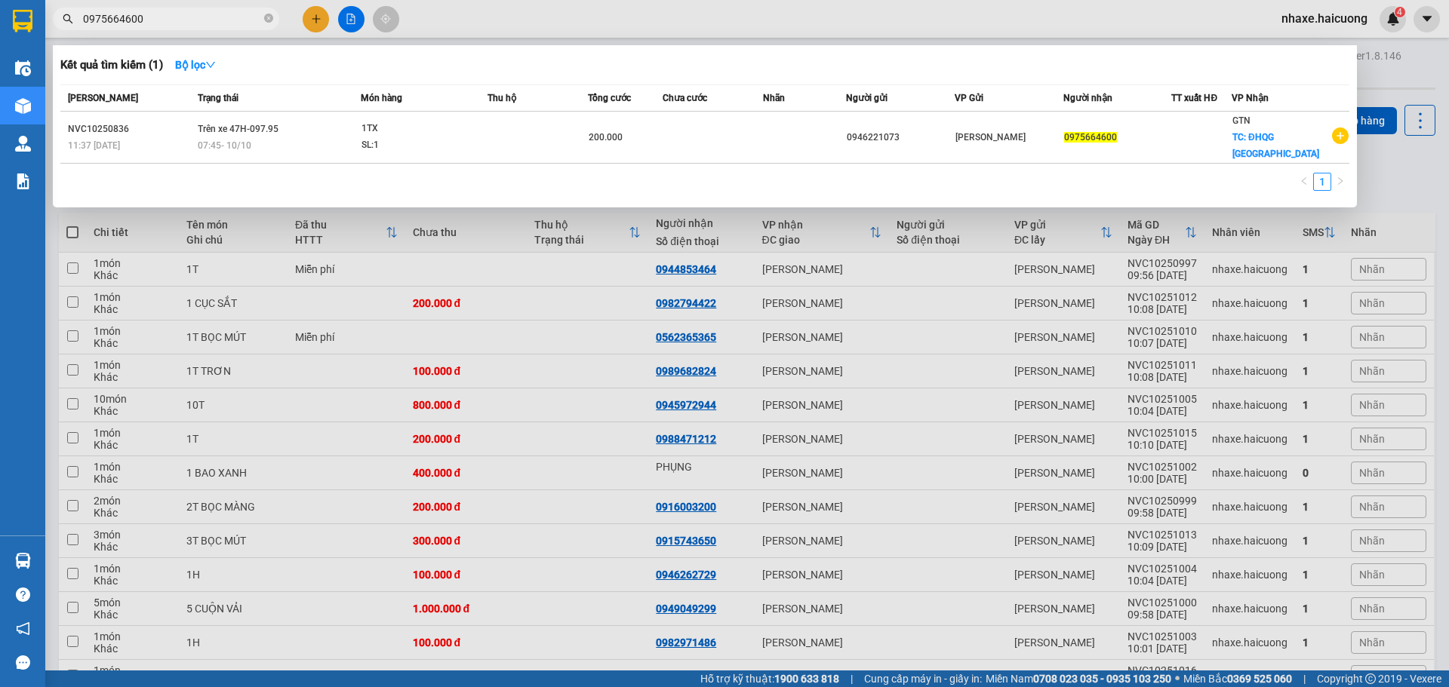
click at [157, 21] on input "0975664600" at bounding box center [172, 19] width 178 height 17
type input "0"
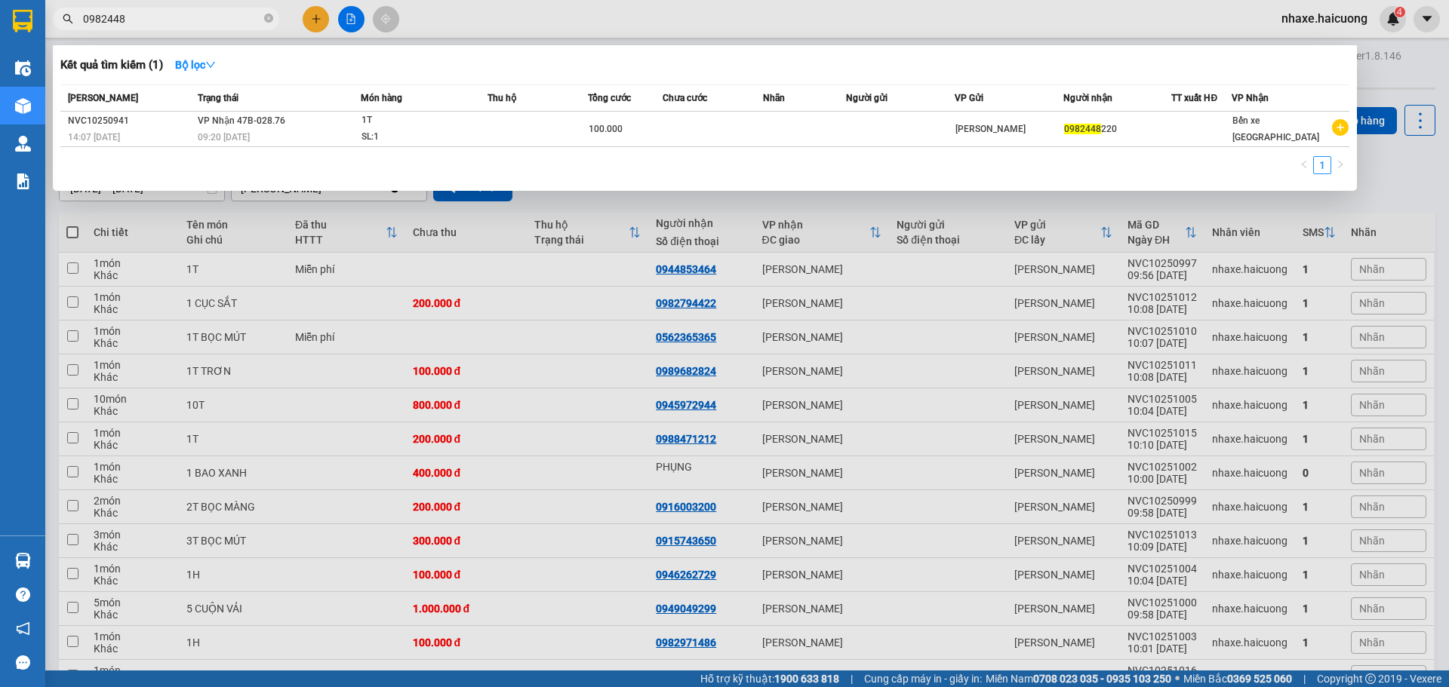
type input "0982448"
click at [1395, 200] on div at bounding box center [724, 343] width 1449 height 687
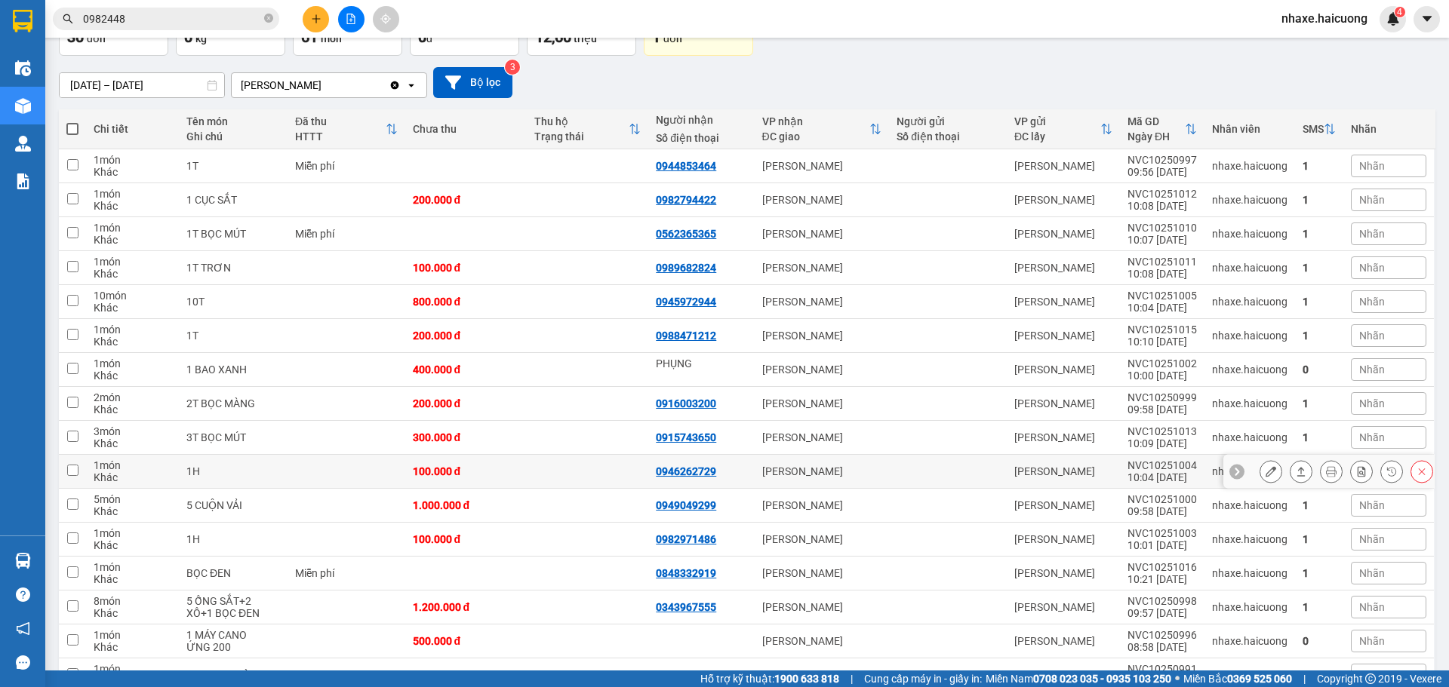
scroll to position [151, 0]
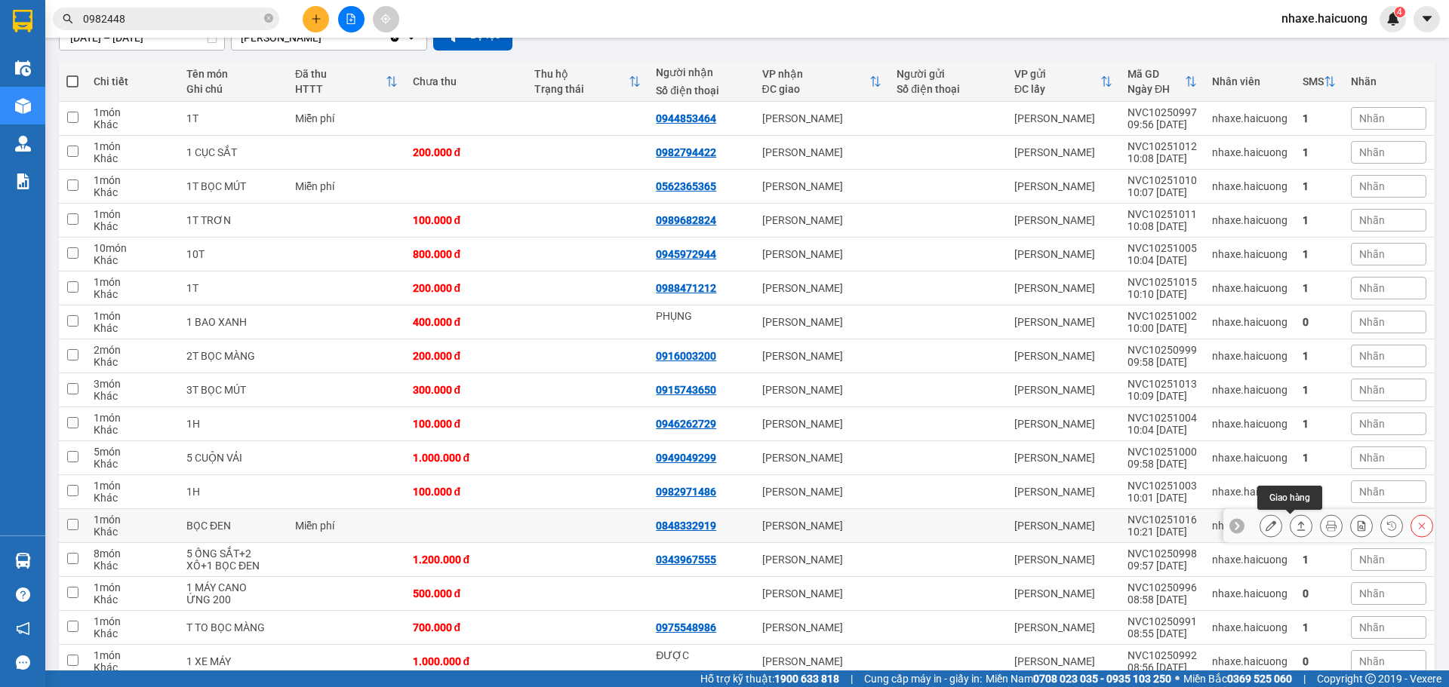
click at [1296, 528] on icon at bounding box center [1301, 526] width 11 height 11
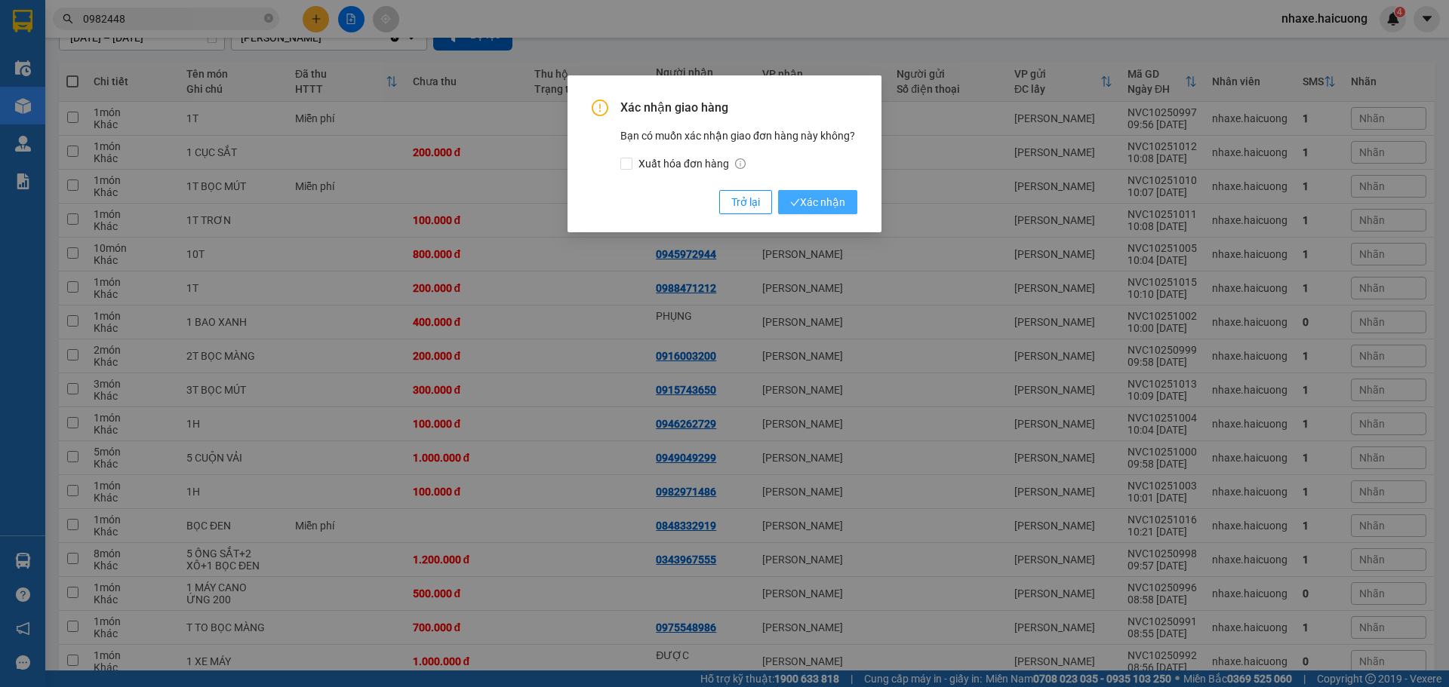
click at [823, 198] on span "Xác nhận" at bounding box center [817, 202] width 55 height 17
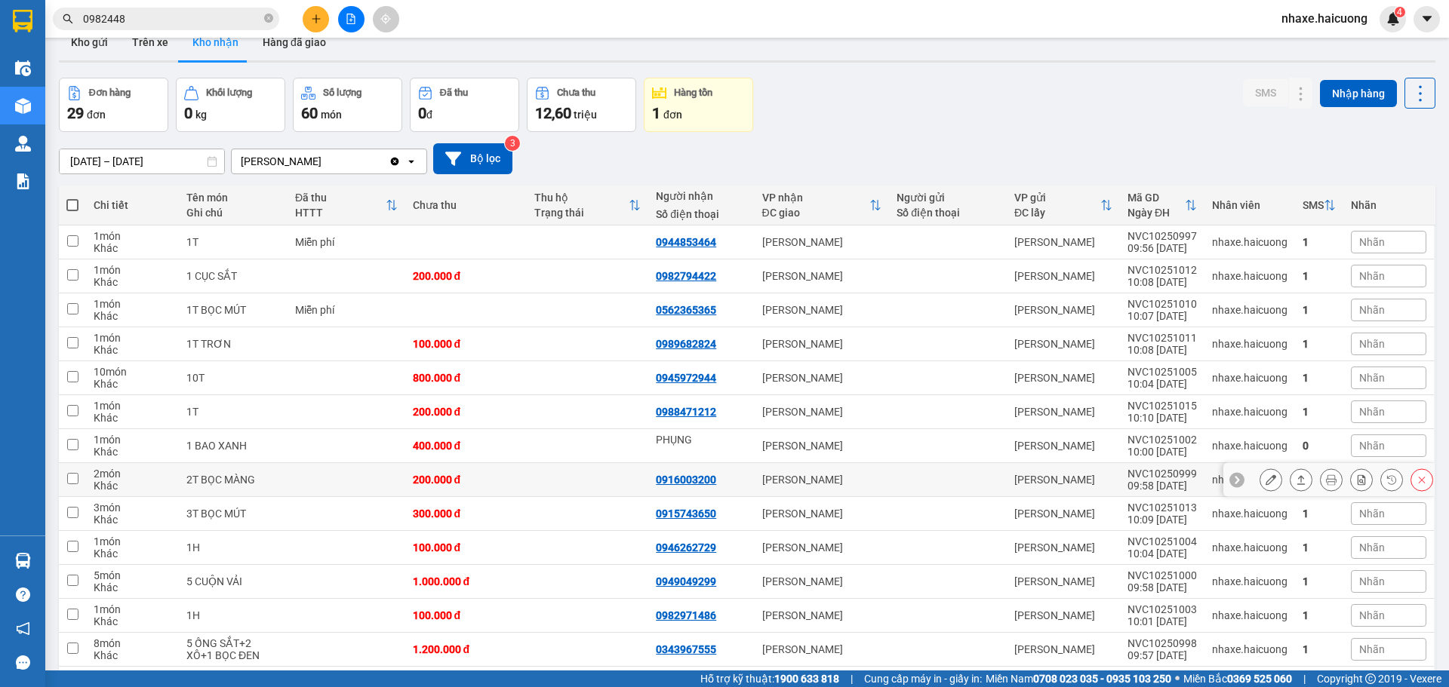
scroll to position [0, 0]
